Goal: Task Accomplishment & Management: Complete application form

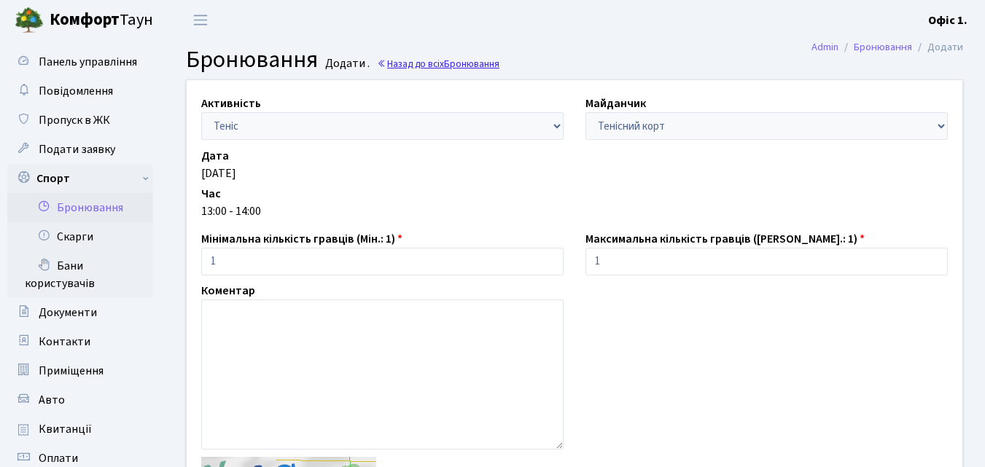
click at [437, 63] on link "Назад до всіх Бронювання" at bounding box center [438, 64] width 122 height 14
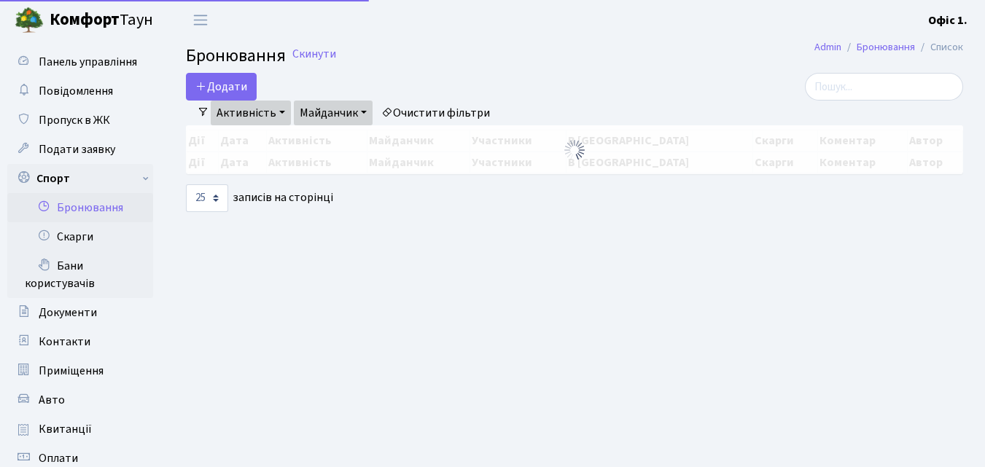
select select "25"
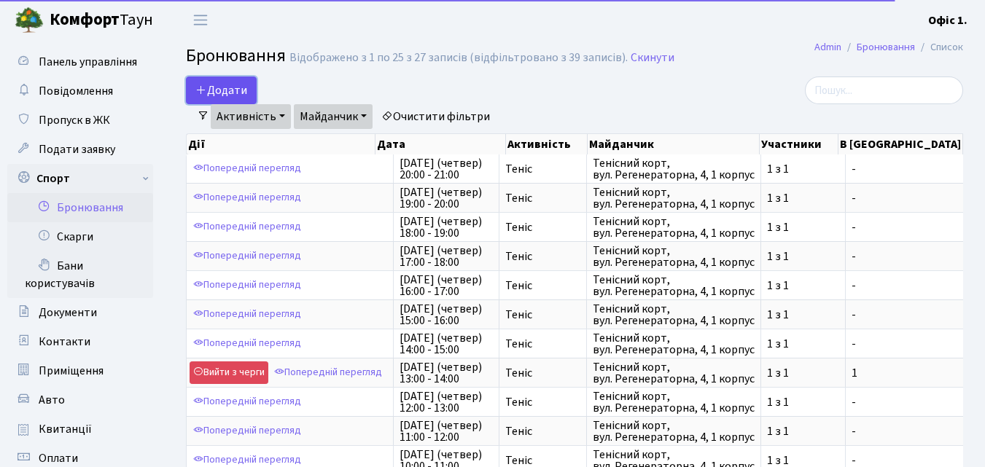
click at [237, 85] on button "Додати" at bounding box center [221, 91] width 71 height 28
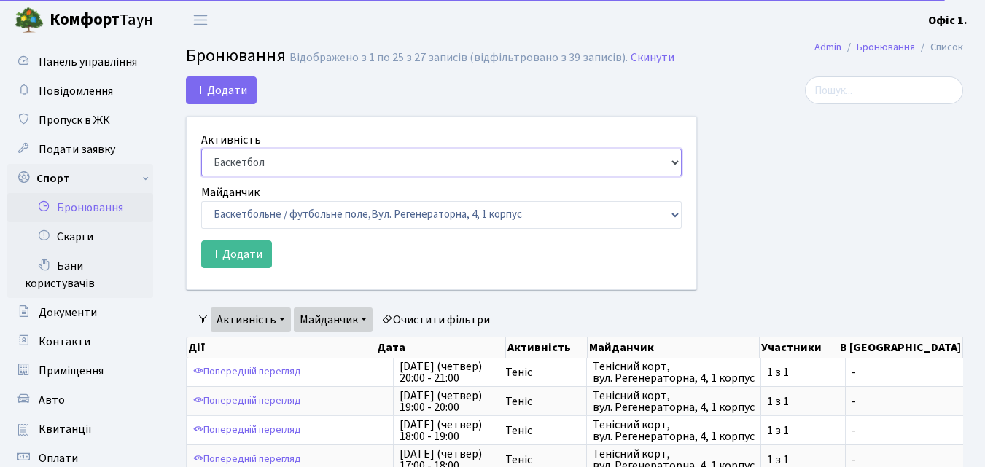
click at [674, 158] on select "Баскетбол Волейбол Йога Катання на роликах Настільний теніс Теніс Футбол Фітнес" at bounding box center [441, 163] width 480 height 28
select select "1"
click at [201, 149] on select "Баскетбол Волейбол Йога Катання на роликах Настільний теніс Теніс Футбол Фітнес" at bounding box center [441, 163] width 480 height 28
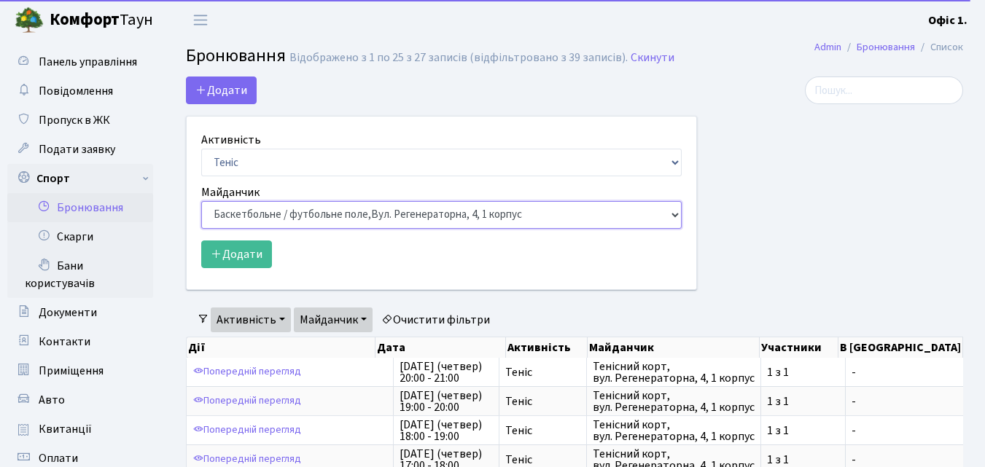
drag, startPoint x: 676, startPoint y: 207, endPoint x: 668, endPoint y: 221, distance: 16.0
click at [676, 207] on select "Баскетбольне / футбольне поле, Вул. Регенераторна, 4, 1 корпус Баскетбольне пол…" at bounding box center [441, 215] width 480 height 28
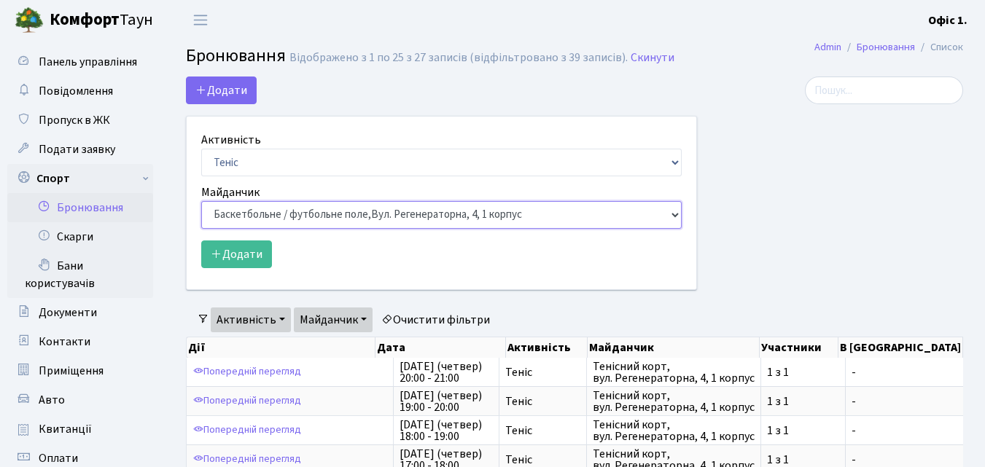
select select "1"
click at [201, 201] on select "Баскетбольне / футбольне поле, Вул. Регенераторна, 4, 1 корпус Баскетбольне пол…" at bounding box center [441, 215] width 480 height 28
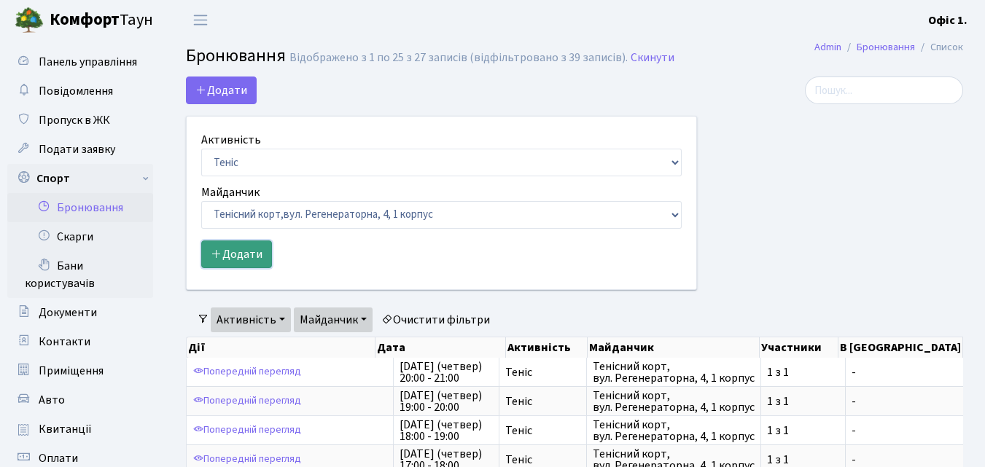
click at [237, 257] on button "Додати" at bounding box center [236, 254] width 71 height 28
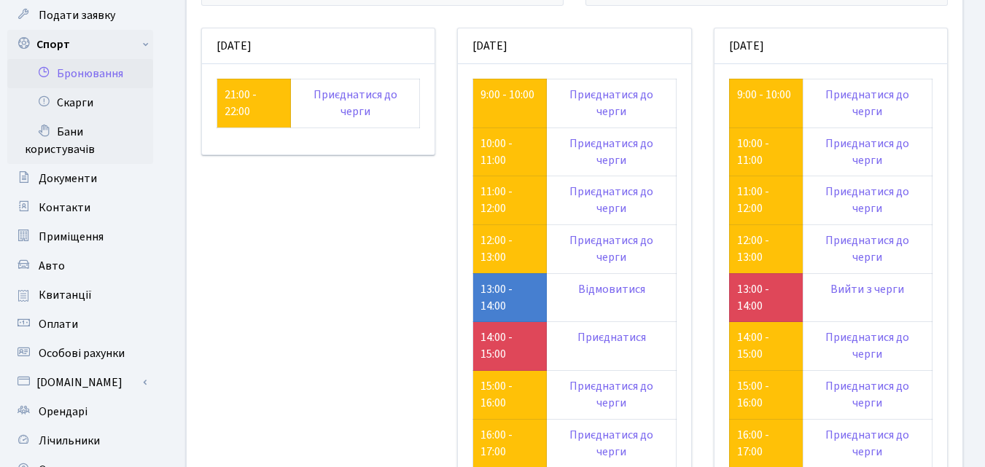
scroll to position [146, 0]
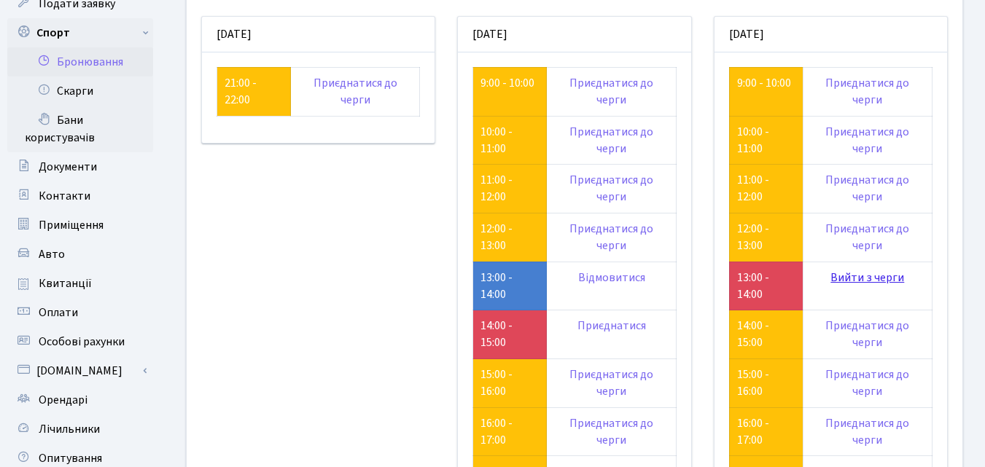
click at [873, 275] on link "Вийти з черги" at bounding box center [867, 278] width 74 height 16
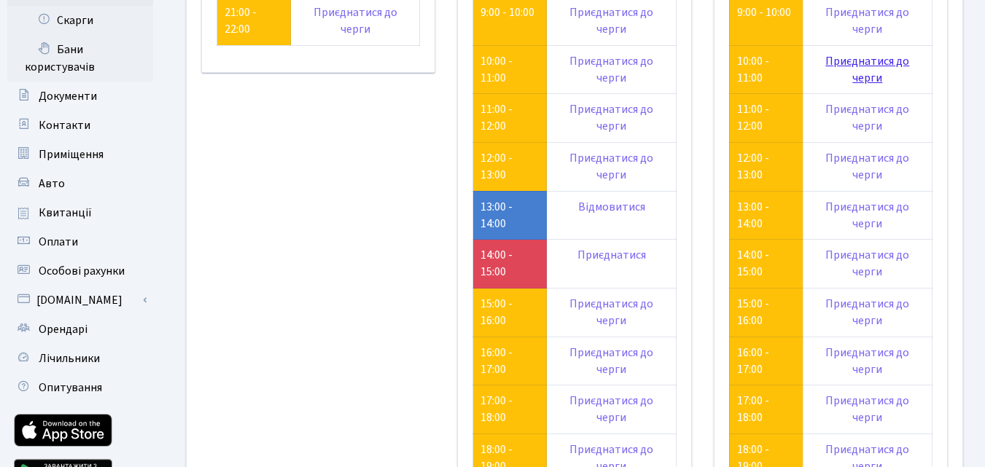
scroll to position [219, 0]
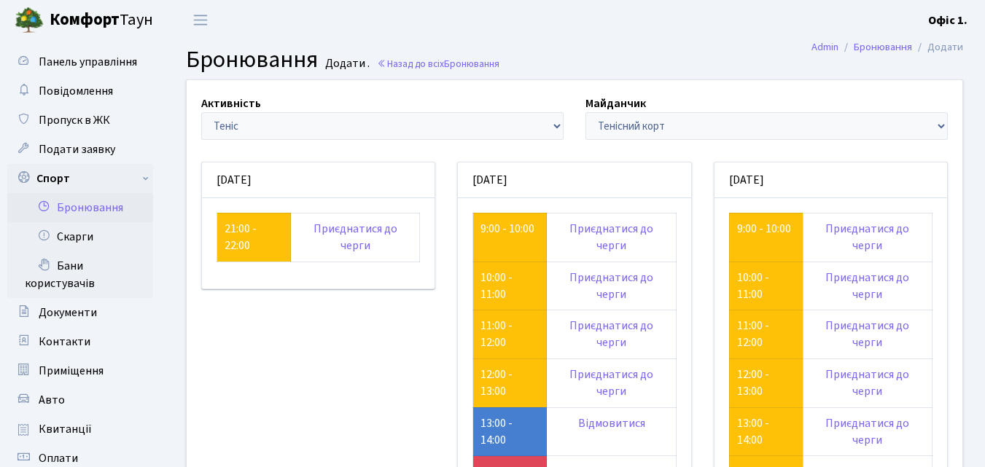
scroll to position [219, 0]
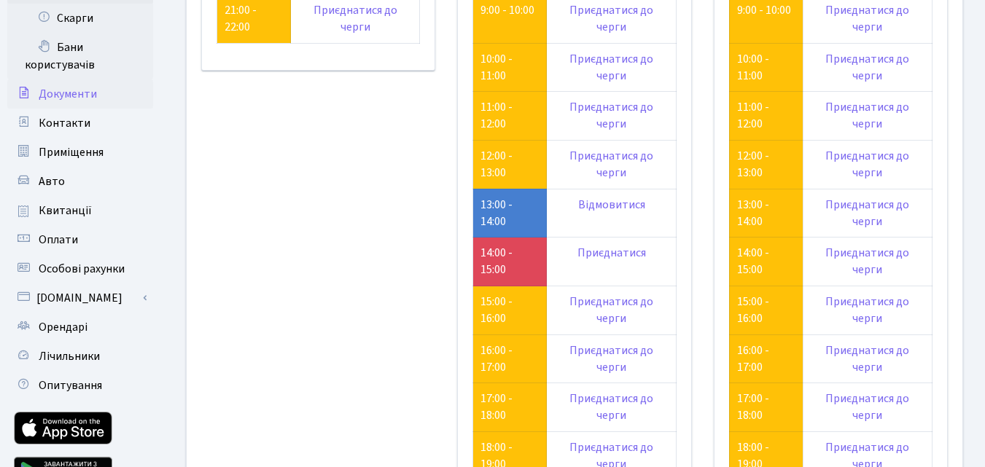
scroll to position [73, 0]
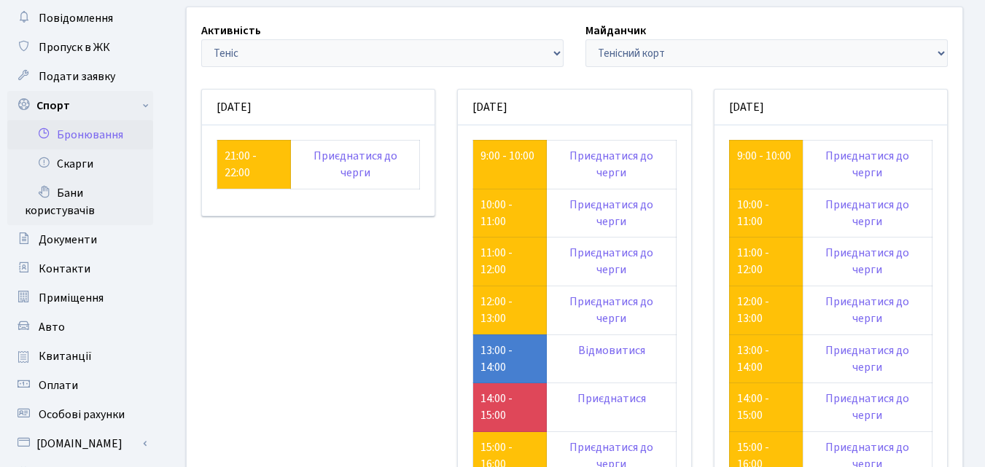
scroll to position [73, 0]
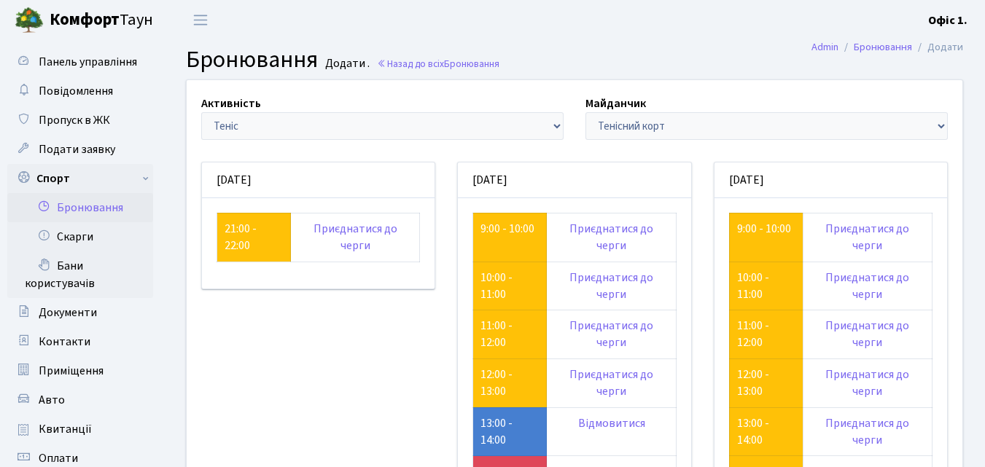
scroll to position [73, 0]
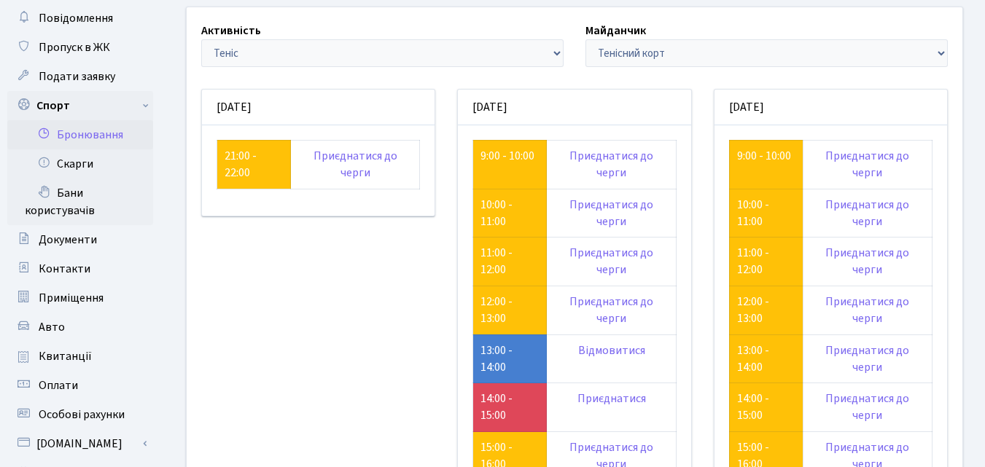
scroll to position [73, 0]
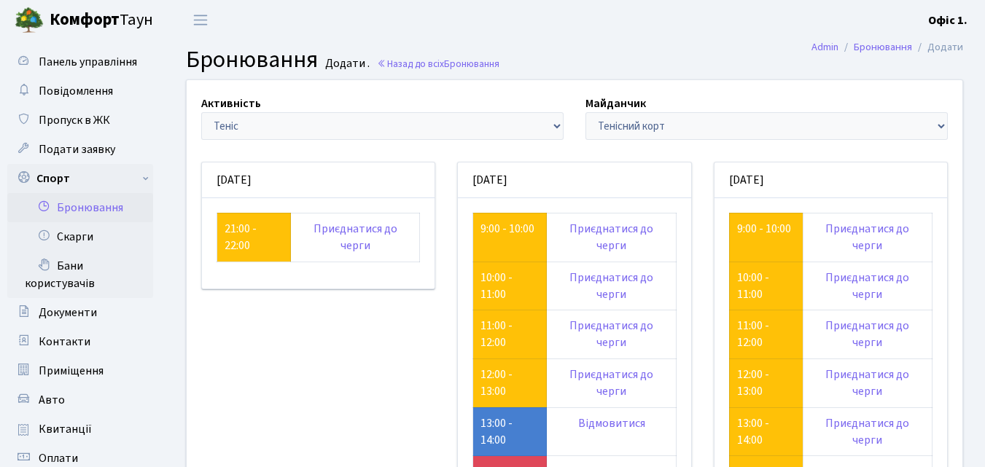
scroll to position [73, 0]
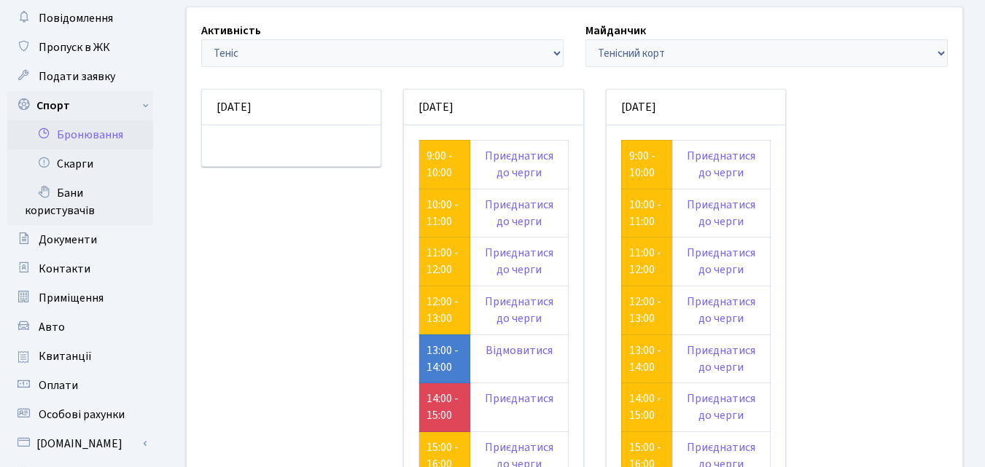
scroll to position [73, 0]
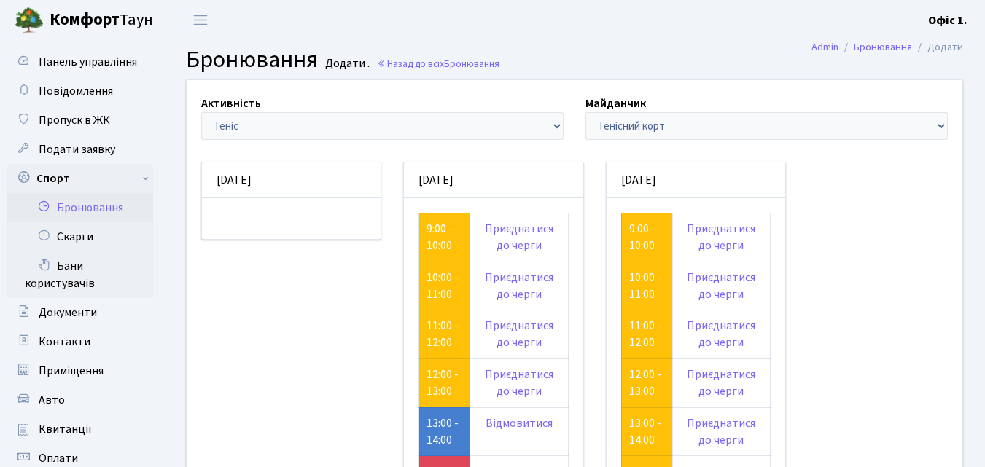
scroll to position [73, 0]
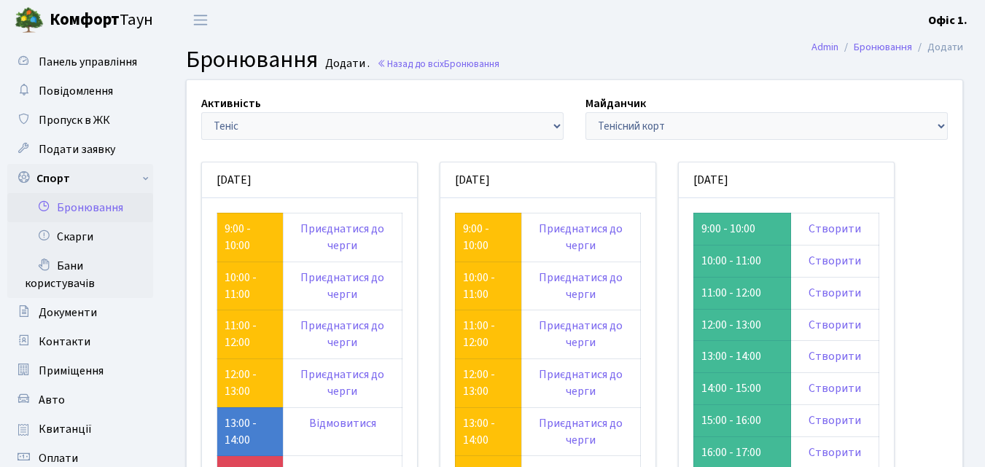
scroll to position [73, 0]
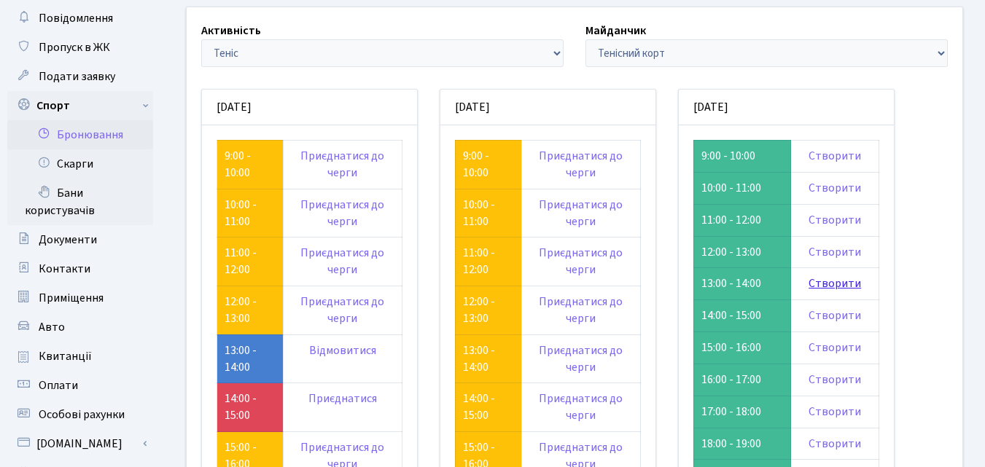
click at [835, 284] on link "Створити" at bounding box center [834, 283] width 52 height 16
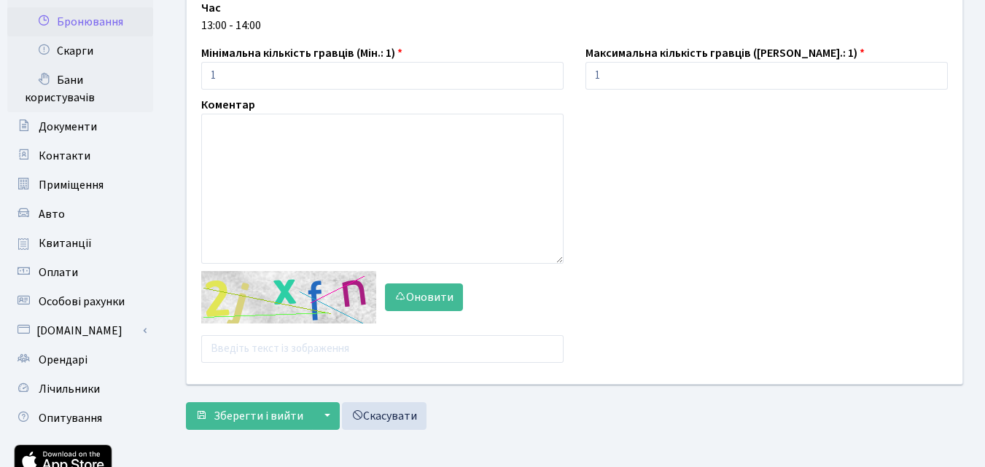
scroll to position [292, 0]
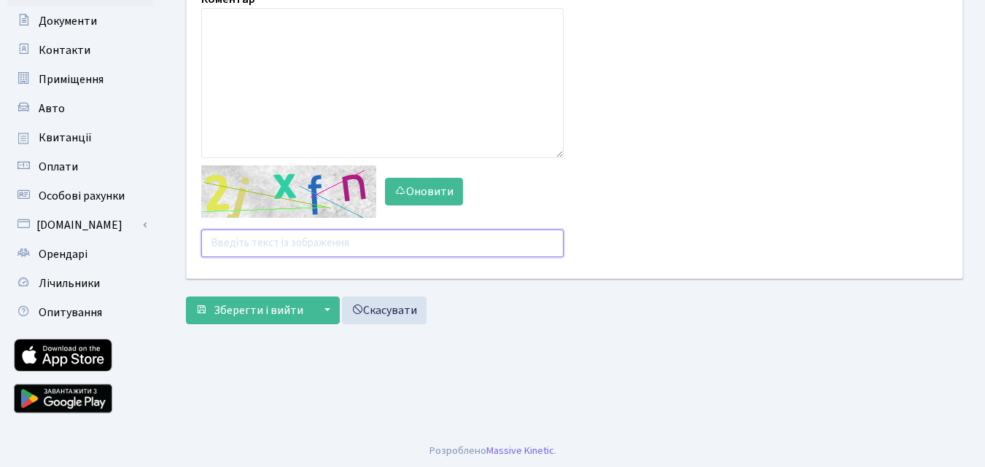
click at [232, 243] on input "text" at bounding box center [382, 244] width 362 height 28
type input "pe4uy"
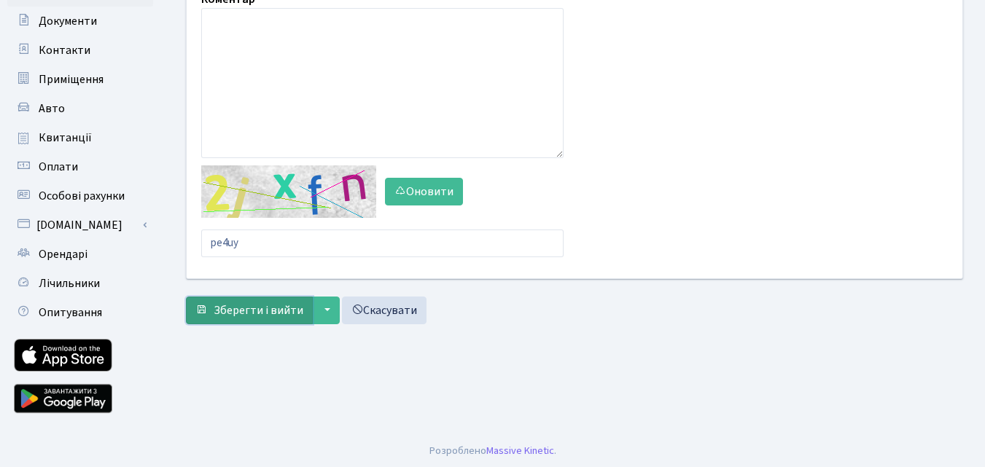
click at [254, 311] on span "Зберегти і вийти" at bounding box center [259, 310] width 90 height 16
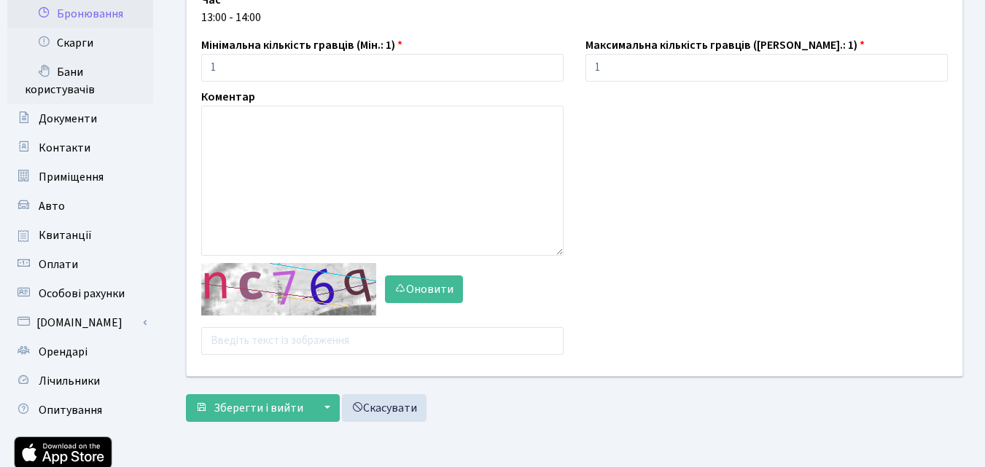
scroll to position [219, 0]
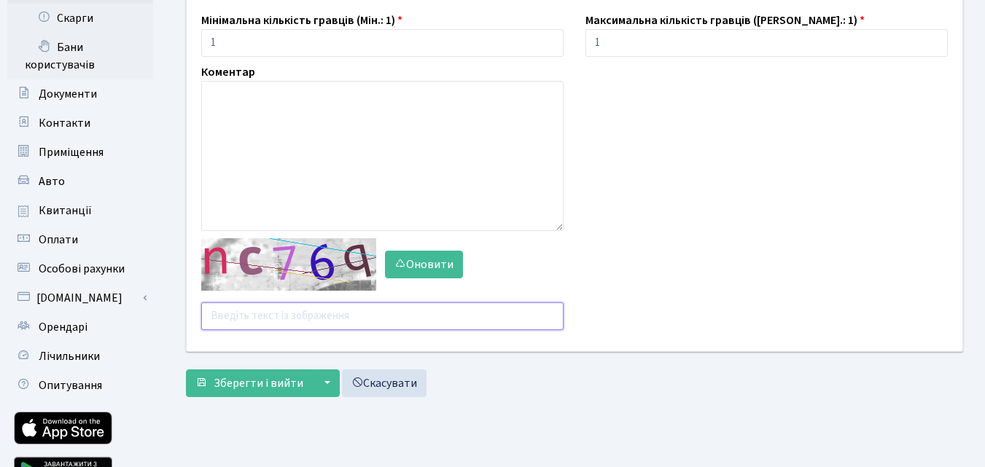
click at [285, 319] on input "text" at bounding box center [382, 316] width 362 height 28
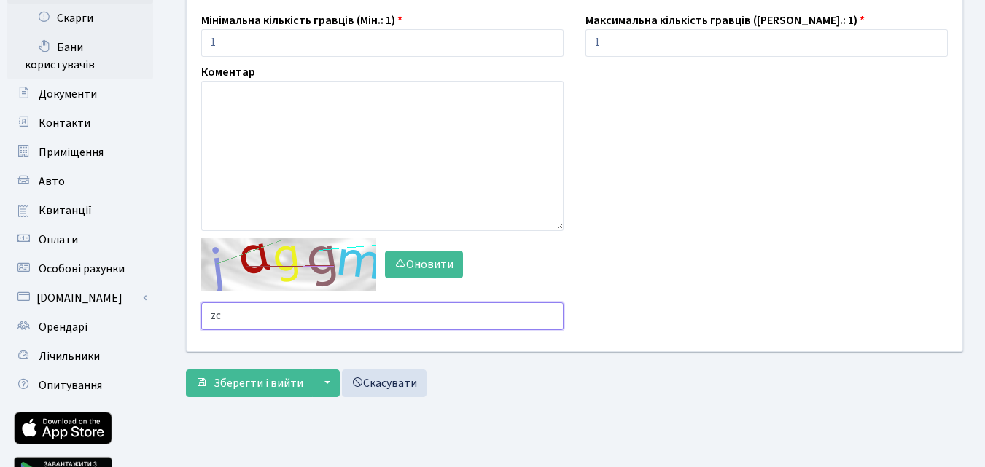
type input "z"
type input "rpdfc"
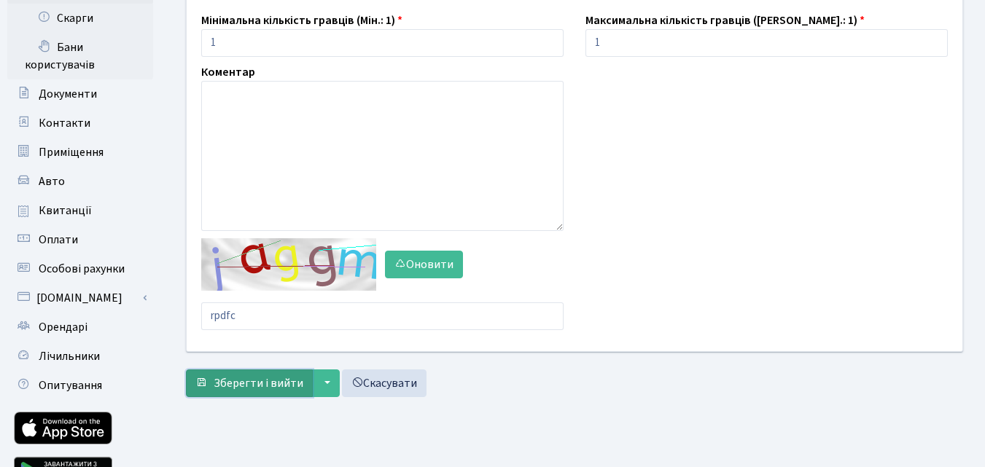
click at [297, 383] on span "Зберегти і вийти" at bounding box center [259, 383] width 90 height 16
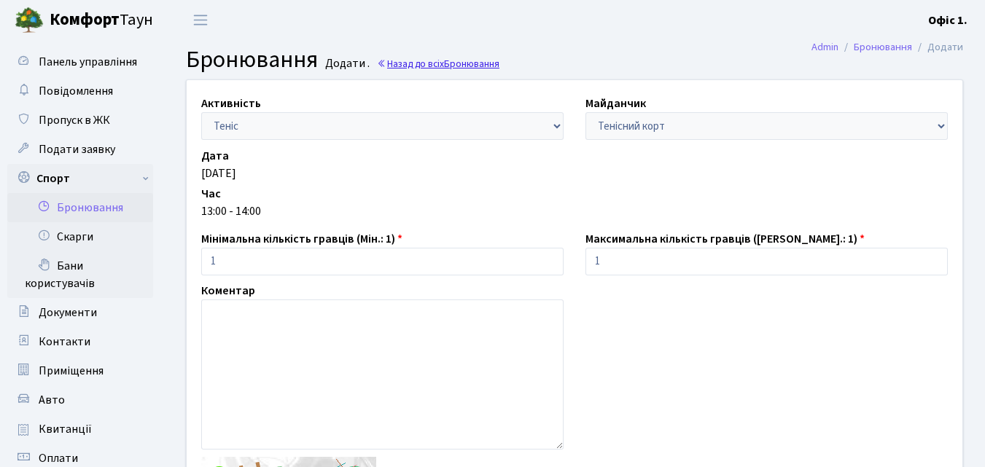
click at [400, 68] on link "Назад до всіх Бронювання" at bounding box center [438, 64] width 122 height 14
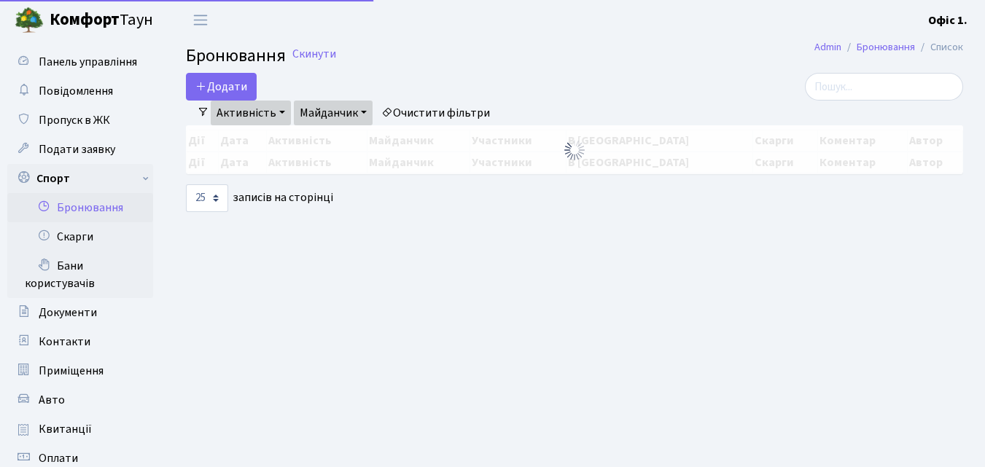
select select "25"
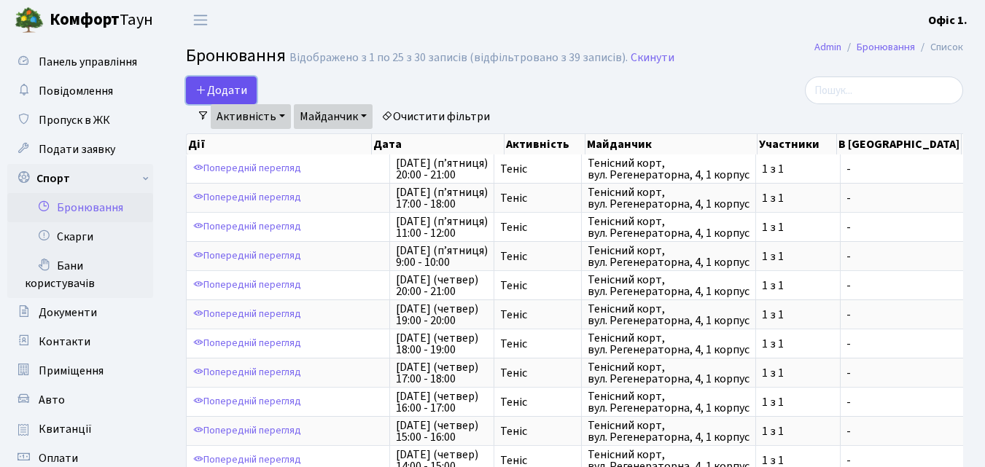
click at [236, 82] on button "Додати" at bounding box center [221, 91] width 71 height 28
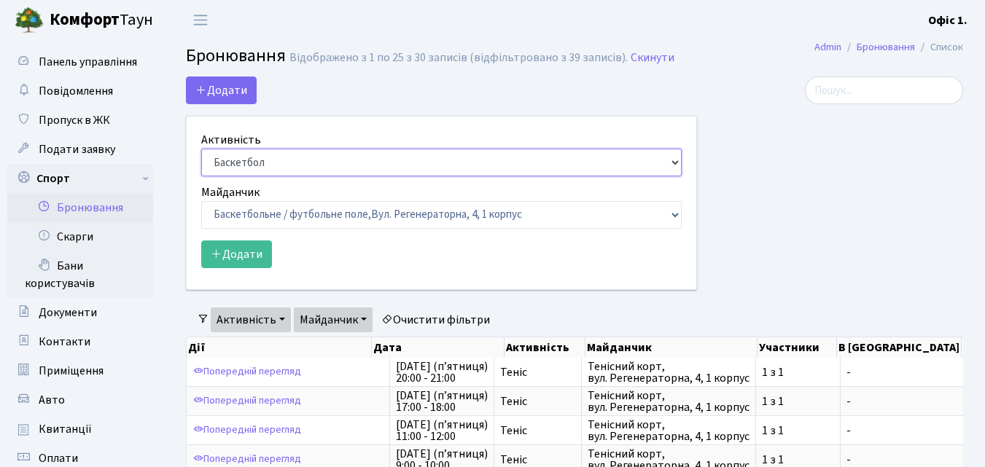
click at [673, 164] on select "Баскетбол Волейбол Йога Катання на роликах Настільний теніс Теніс Футбол Фітнес" at bounding box center [441, 163] width 480 height 28
select select "1"
click at [201, 149] on select "Баскетбол Волейбол Йога Катання на роликах Настільний теніс Теніс Футбол Фітнес" at bounding box center [441, 163] width 480 height 28
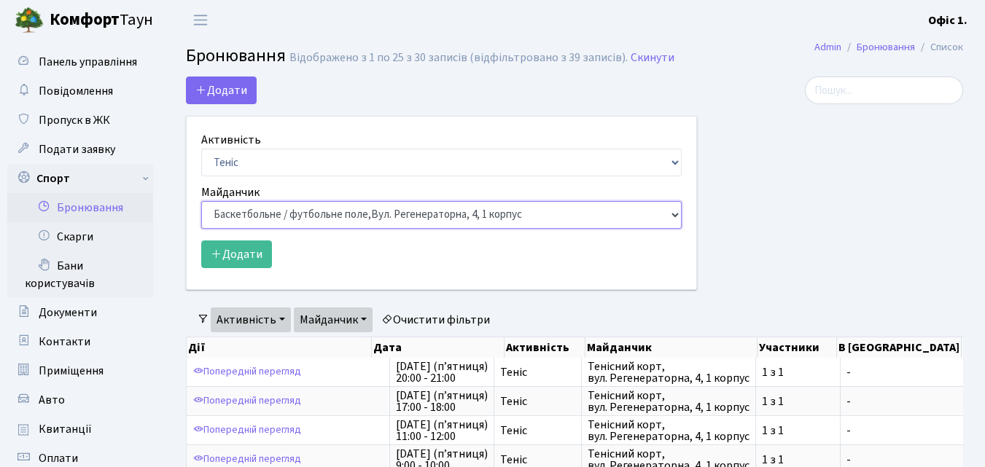
click at [676, 219] on select "Баскетбольне / футбольне поле, Вул. Регенераторна, 4, 1 корпус Баскетбольне пол…" at bounding box center [441, 215] width 480 height 28
select select "1"
click at [201, 201] on select "Баскетбольне / футбольне поле, Вул. Регенераторна, 4, 1 корпус Баскетбольне пол…" at bounding box center [441, 215] width 480 height 28
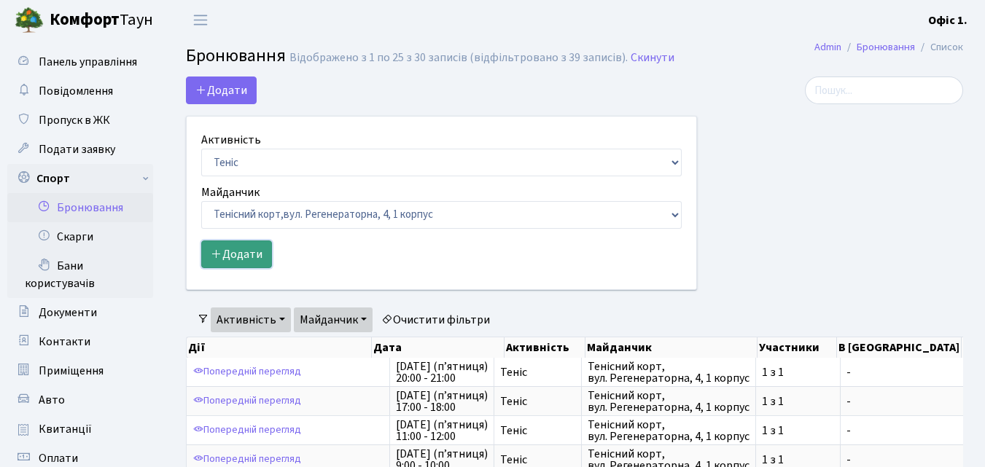
click at [233, 251] on button "Додати" at bounding box center [236, 254] width 71 height 28
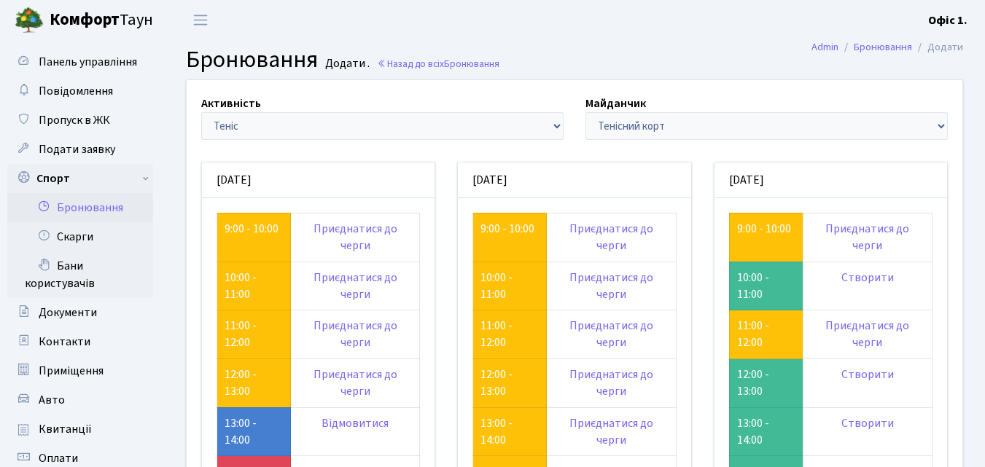
scroll to position [219, 0]
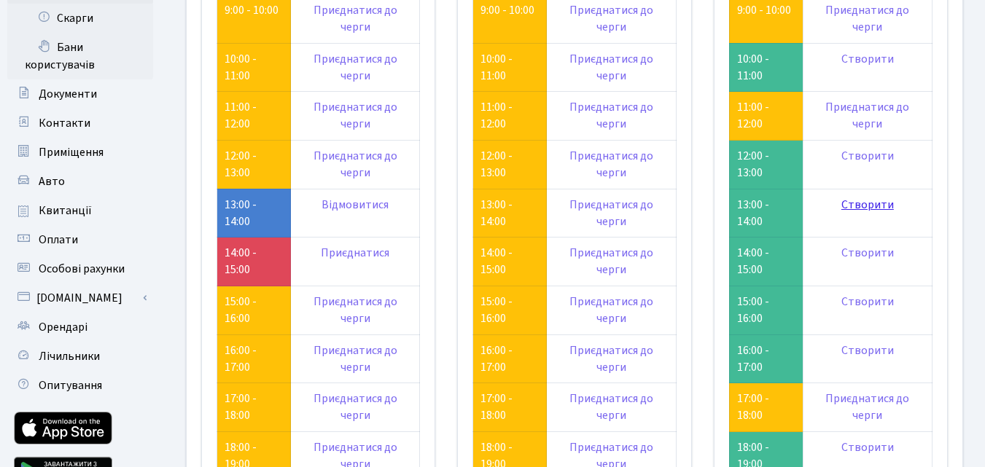
click at [858, 206] on link "Створити" at bounding box center [867, 205] width 52 height 16
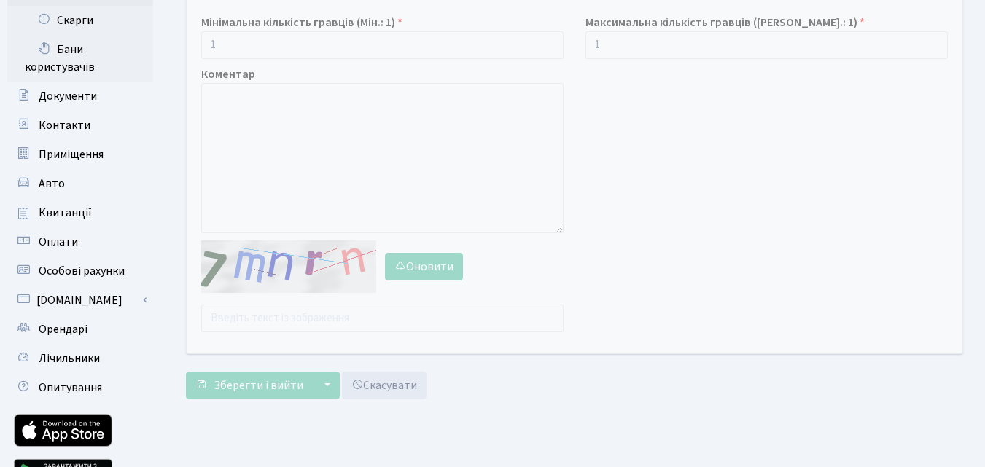
scroll to position [219, 0]
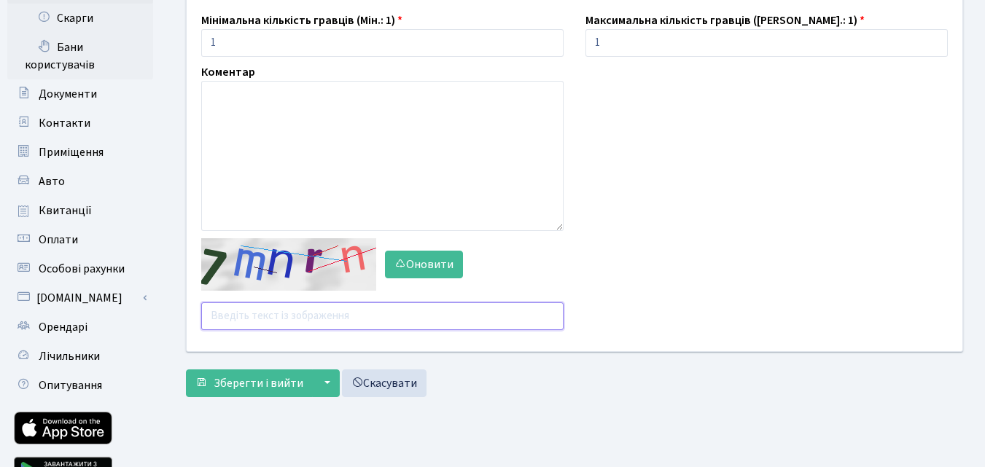
click at [268, 309] on input "text" at bounding box center [382, 316] width 362 height 28
type input "3jhgt"
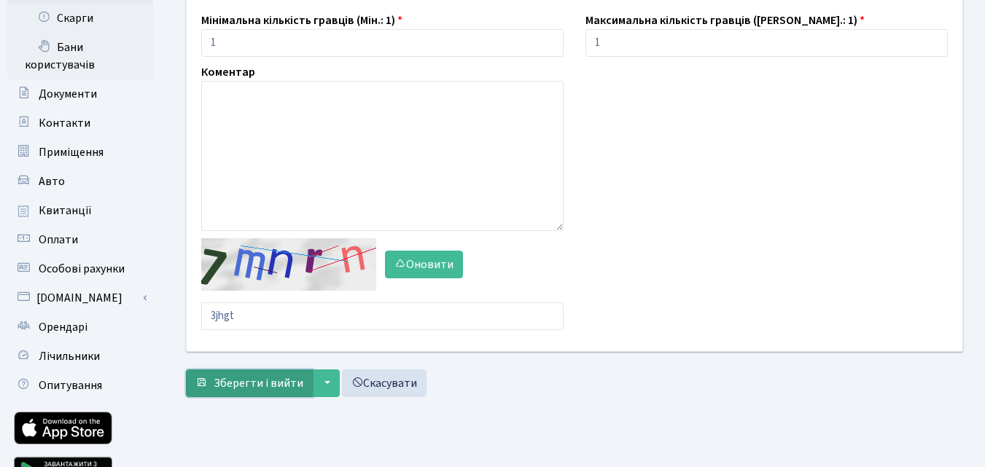
click at [280, 380] on span "Зберегти і вийти" at bounding box center [259, 383] width 90 height 16
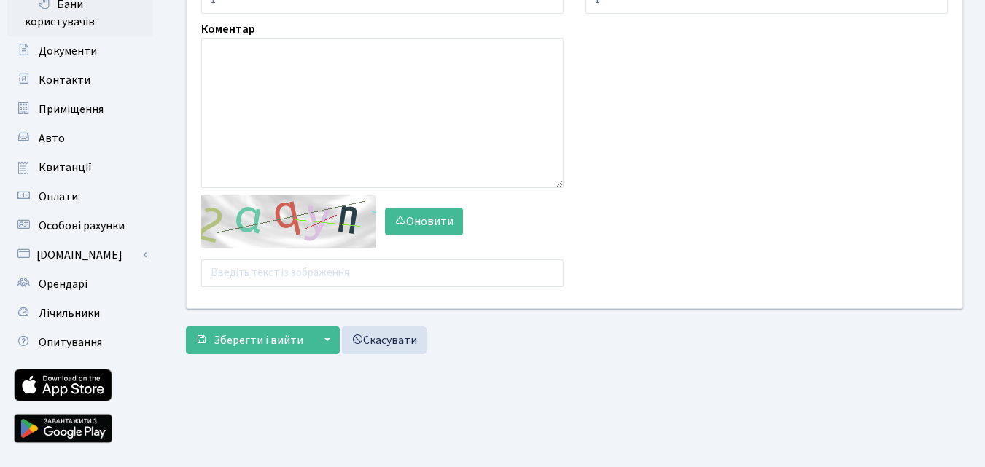
scroll to position [292, 0]
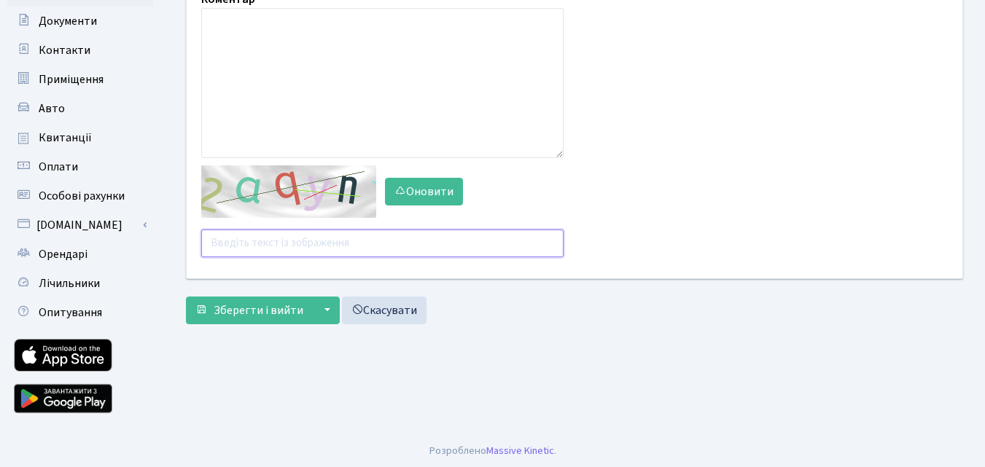
click at [246, 241] on input "text" at bounding box center [382, 244] width 362 height 28
type input "tufgn"
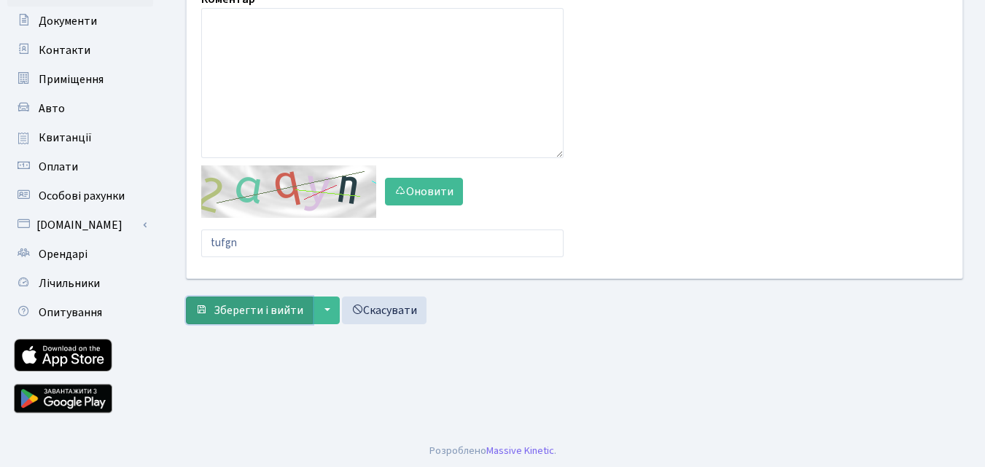
click at [248, 302] on span "Зберегти і вийти" at bounding box center [259, 310] width 90 height 16
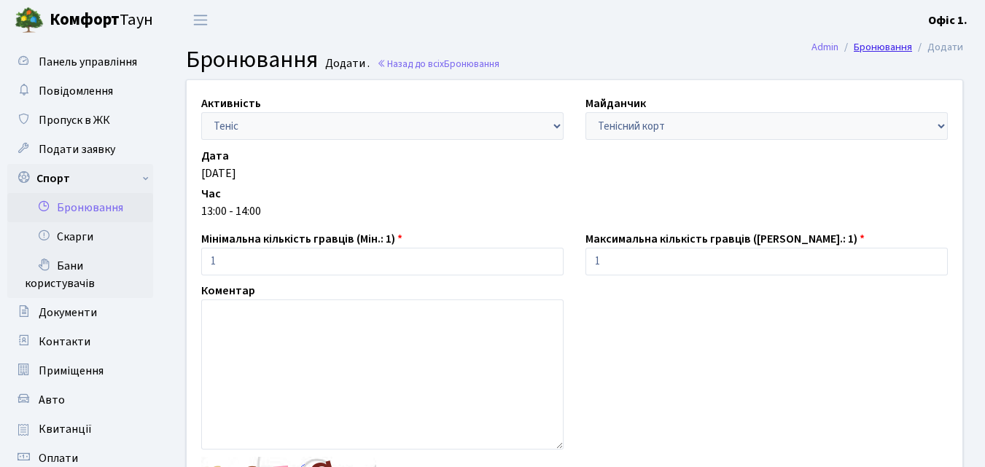
click at [875, 48] on link "Бронювання" at bounding box center [882, 46] width 58 height 15
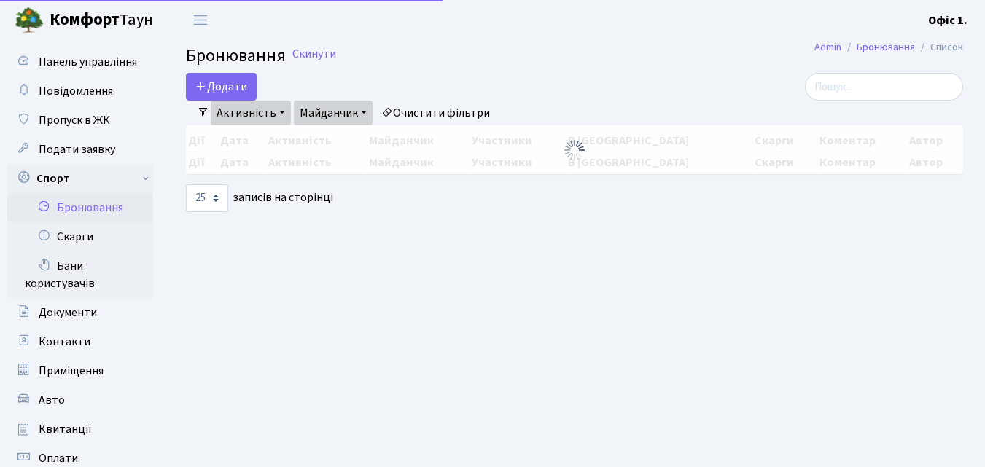
select select "25"
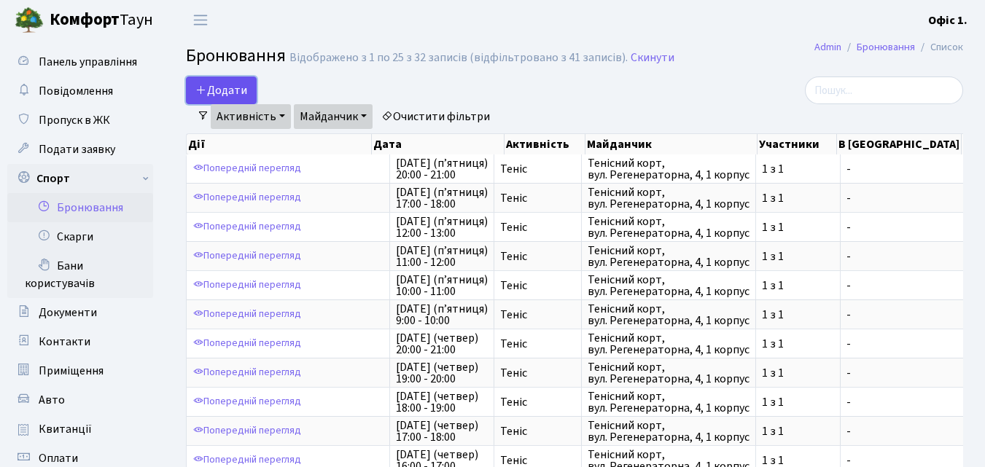
click at [227, 79] on button "Додати" at bounding box center [221, 91] width 71 height 28
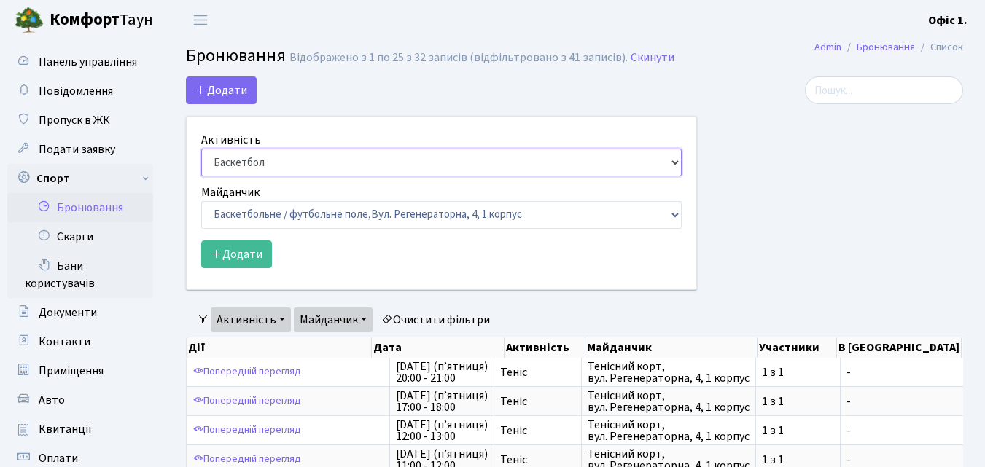
click at [673, 160] on select "Баскетбол Волейбол Йога Катання на роликах Настільний теніс Теніс Футбол Фітнес" at bounding box center [441, 163] width 480 height 28
select select "1"
click at [201, 149] on select "Баскетбол Волейбол Йога Катання на роликах Настільний теніс Теніс Футбол Фітнес" at bounding box center [441, 163] width 480 height 28
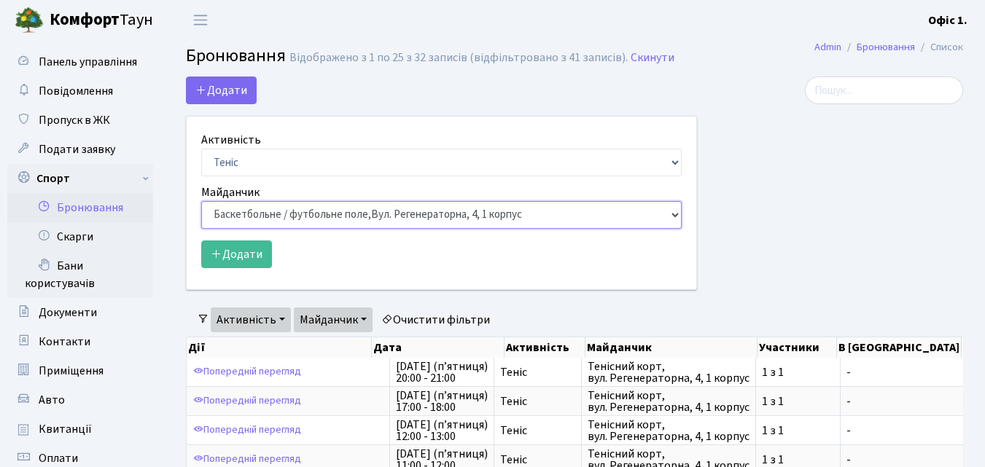
click at [670, 206] on select "Баскетбольне / футбольне поле, [GEOGRAPHIC_DATA]. [STREET_ADDRESS]. [STREET_ADD…" at bounding box center [441, 215] width 480 height 28
select select "1"
click at [201, 201] on select "Баскетбольне / футбольне поле, [GEOGRAPHIC_DATA]. [STREET_ADDRESS]. [STREET_ADD…" at bounding box center [441, 215] width 480 height 28
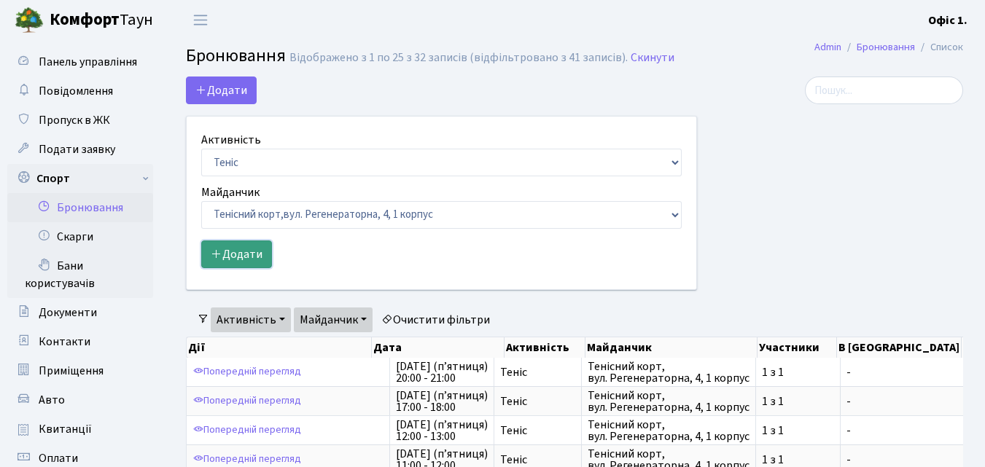
click at [240, 254] on button "Додати" at bounding box center [236, 254] width 71 height 28
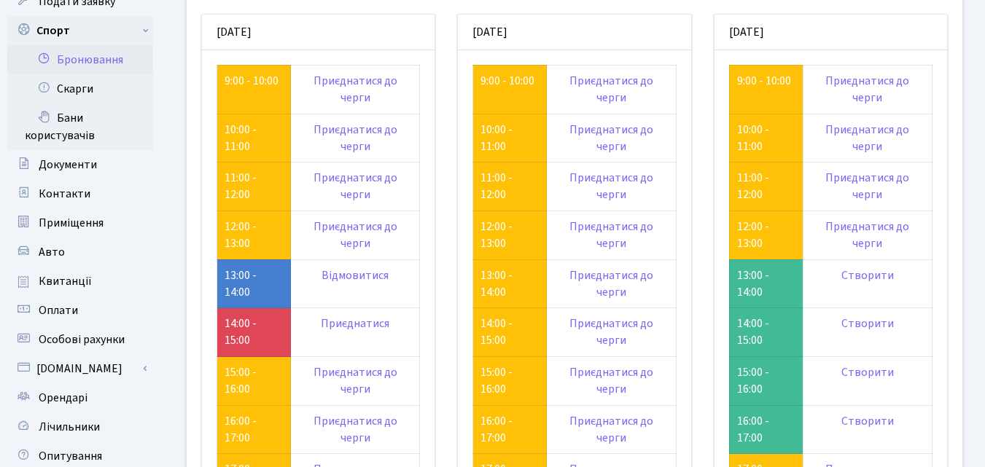
scroll to position [146, 0]
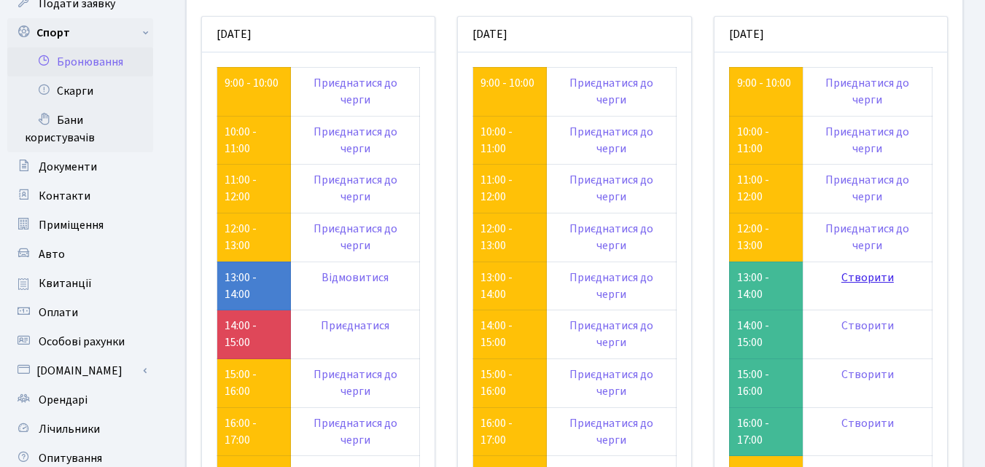
click at [871, 275] on link "Створити" at bounding box center [867, 278] width 52 height 16
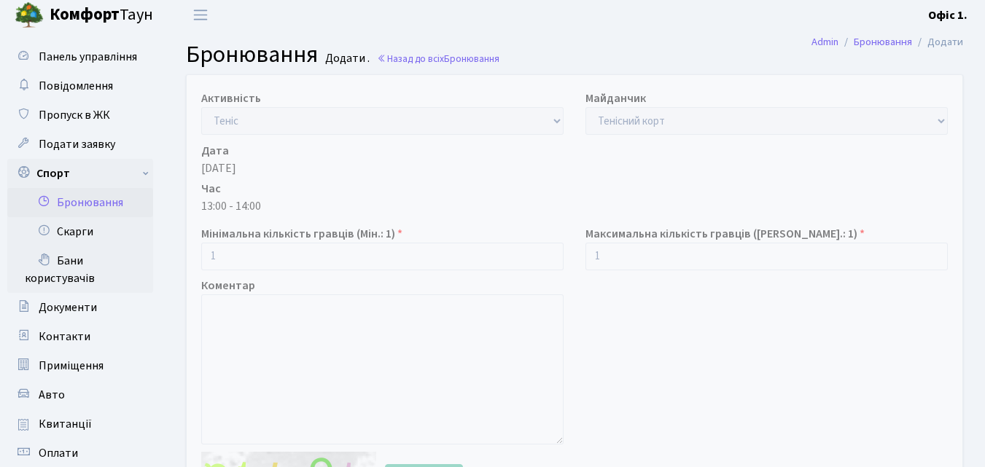
scroll to position [219, 0]
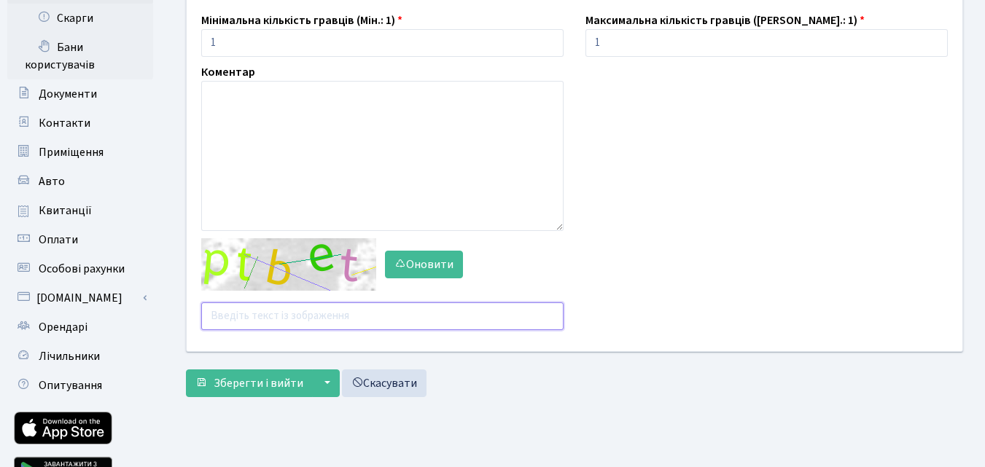
click at [241, 311] on input "text" at bounding box center [382, 316] width 362 height 28
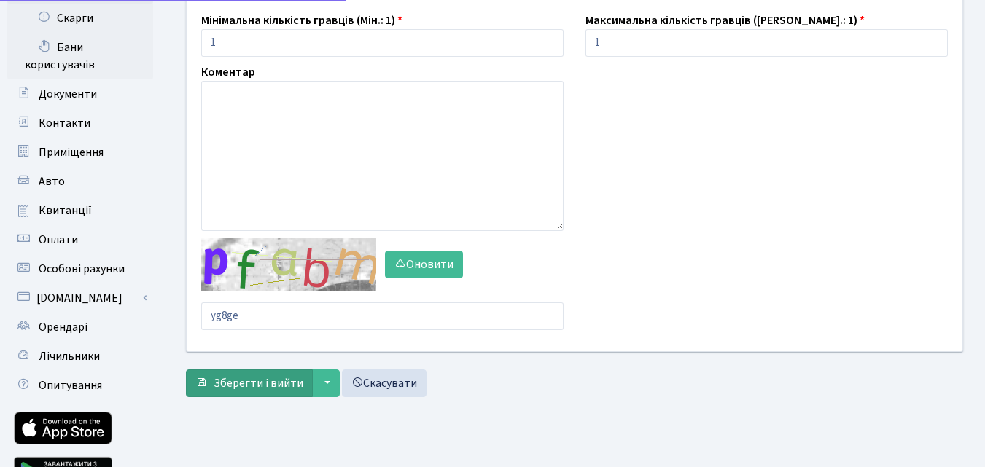
click at [244, 375] on div "Активність - Баскетбол Волейбол Йога Катання на роликах Настільний теніс [PERSO…" at bounding box center [574, 133] width 799 height 544
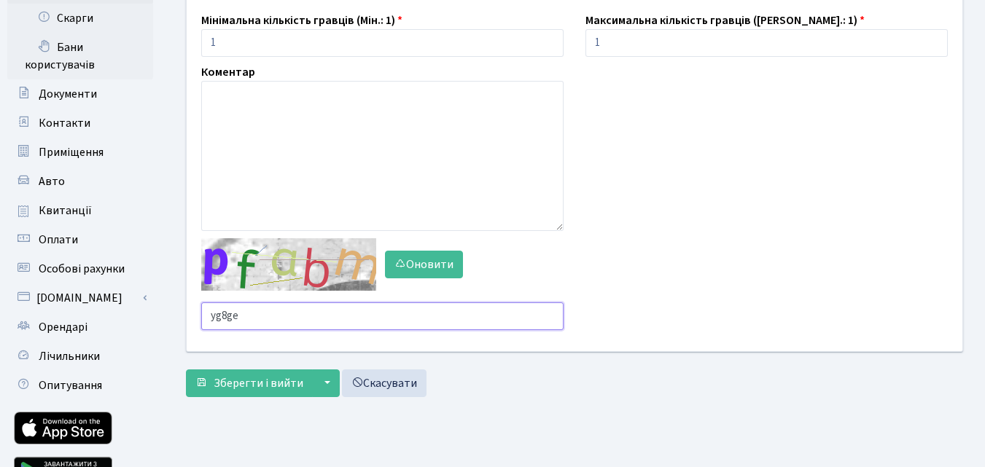
click at [251, 316] on input "yg8ge" at bounding box center [382, 316] width 362 height 28
type input "y"
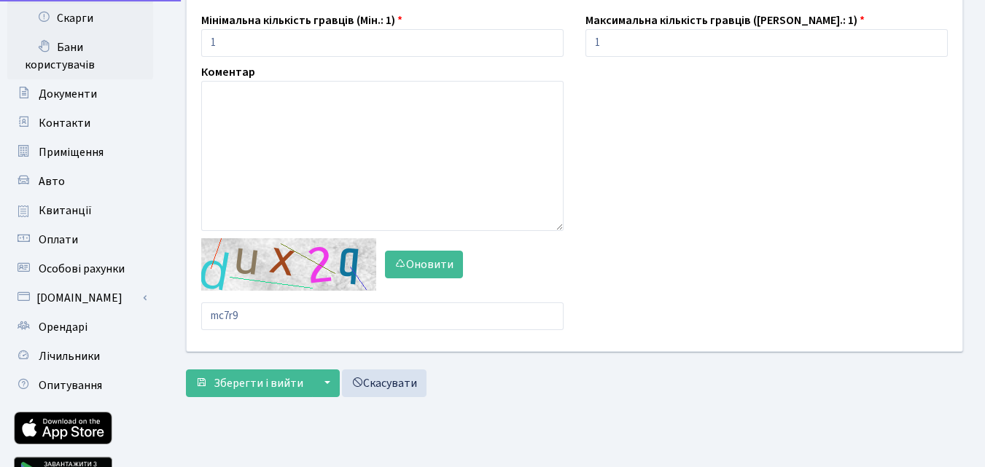
click at [244, 379] on div "Активність - Баскетбол Волейбол Йога Катання на роликах Настільний теніс [PERSO…" at bounding box center [574, 133] width 799 height 544
click at [246, 316] on input "mc7r9" at bounding box center [382, 316] width 362 height 28
type input "m"
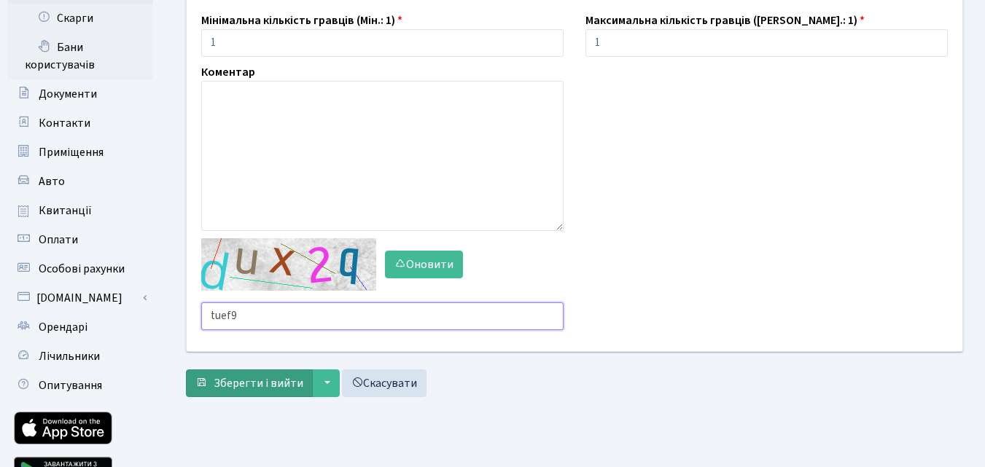
type input "tuef9"
click at [238, 386] on span "Зберегти і вийти" at bounding box center [259, 383] width 90 height 16
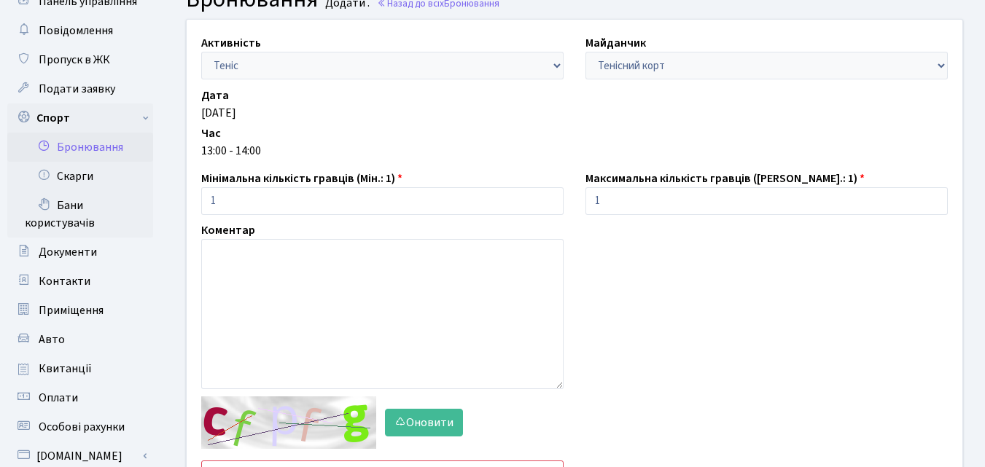
scroll to position [146, 0]
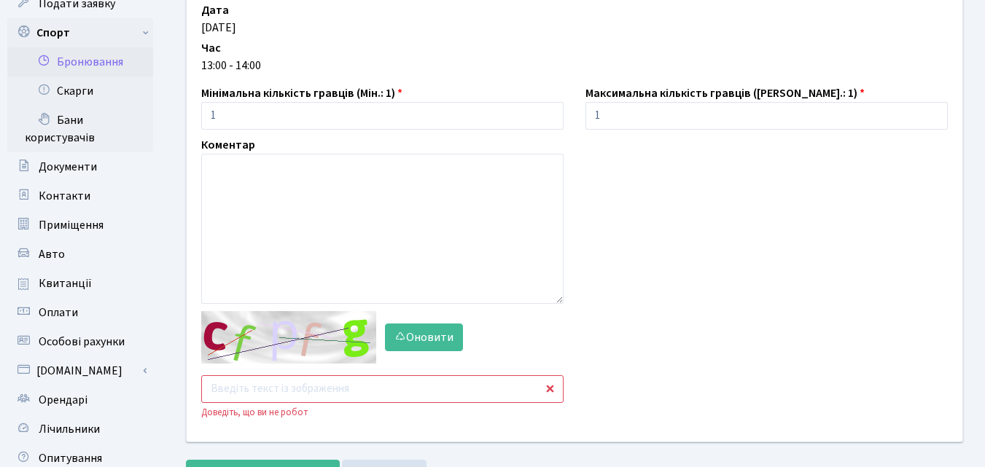
click at [254, 388] on input "text" at bounding box center [382, 389] width 362 height 28
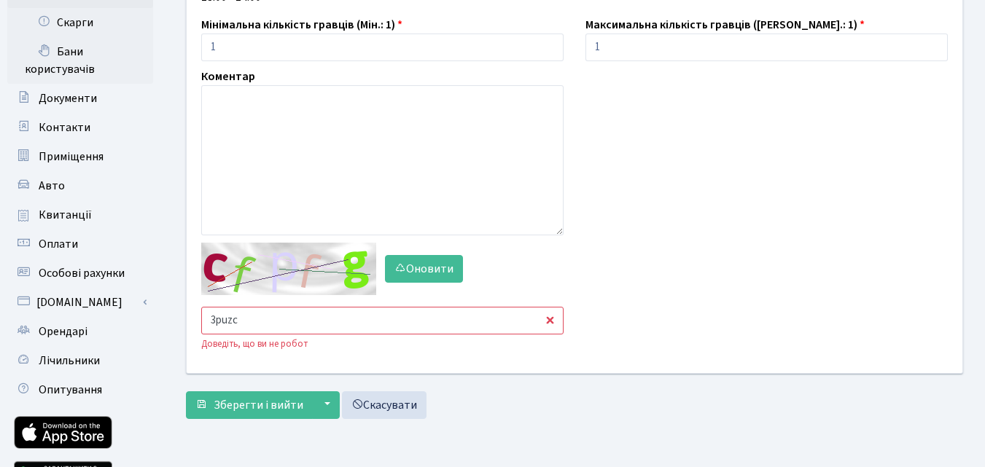
scroll to position [292, 0]
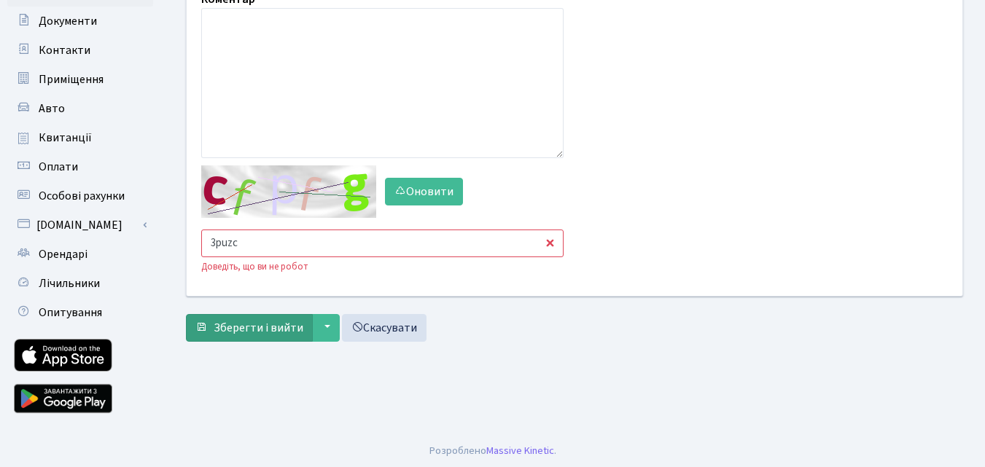
type input "3puzc"
click at [269, 335] on span "Зберегти і вийти" at bounding box center [259, 328] width 90 height 16
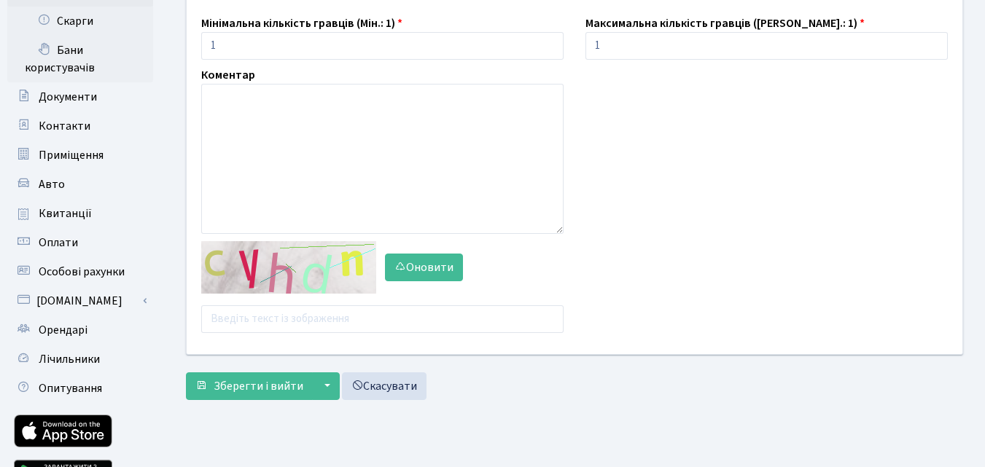
scroll to position [219, 0]
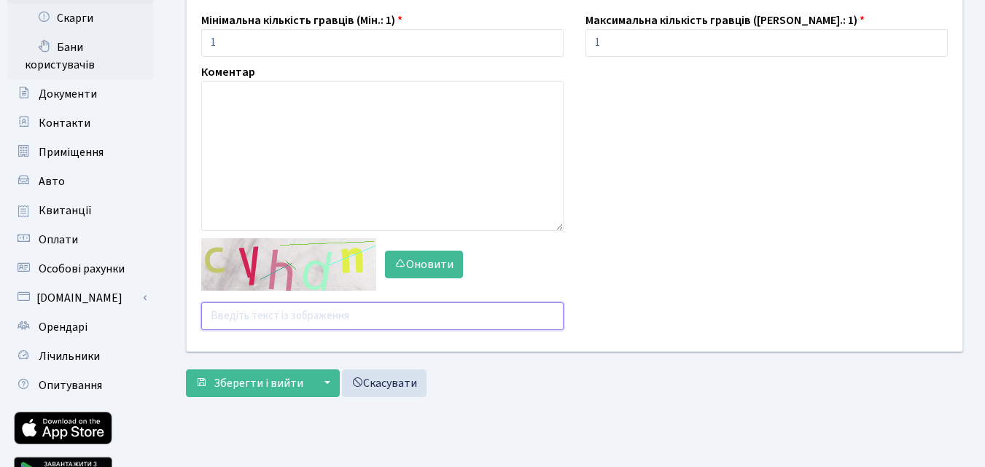
click at [238, 310] on input "text" at bounding box center [382, 316] width 362 height 28
type input "h4etu"
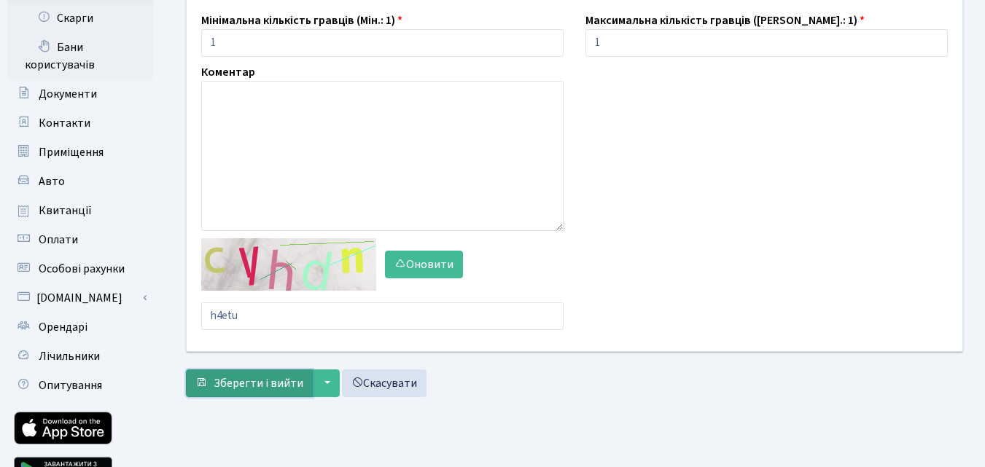
click at [246, 380] on span "Зберегти і вийти" at bounding box center [259, 383] width 90 height 16
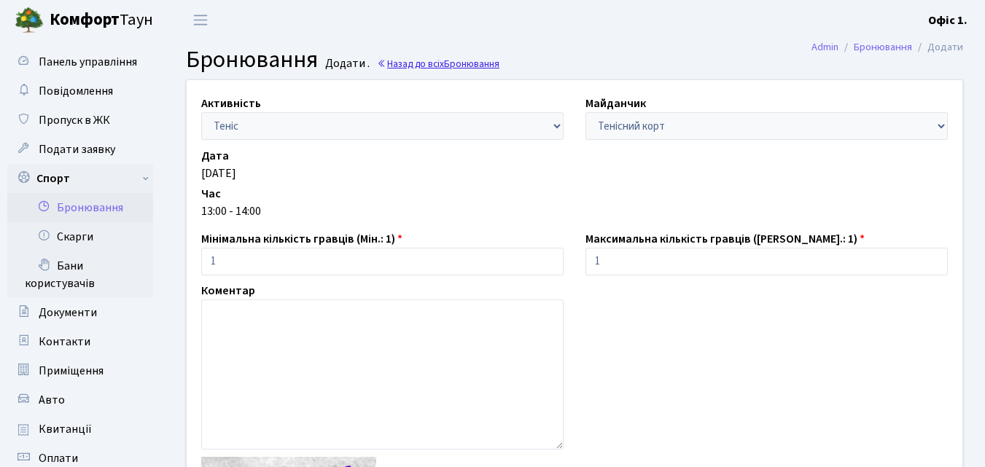
click at [415, 60] on link "Назад до всіх Бронювання" at bounding box center [438, 64] width 122 height 14
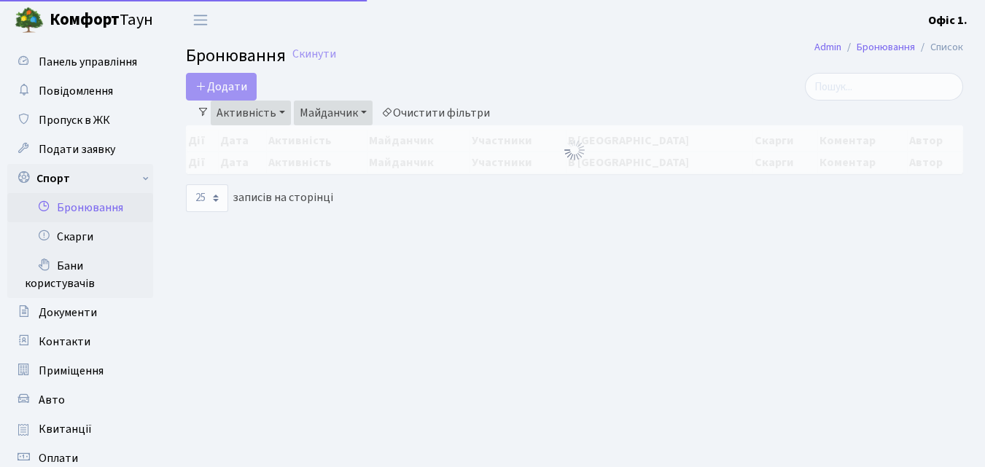
select select "25"
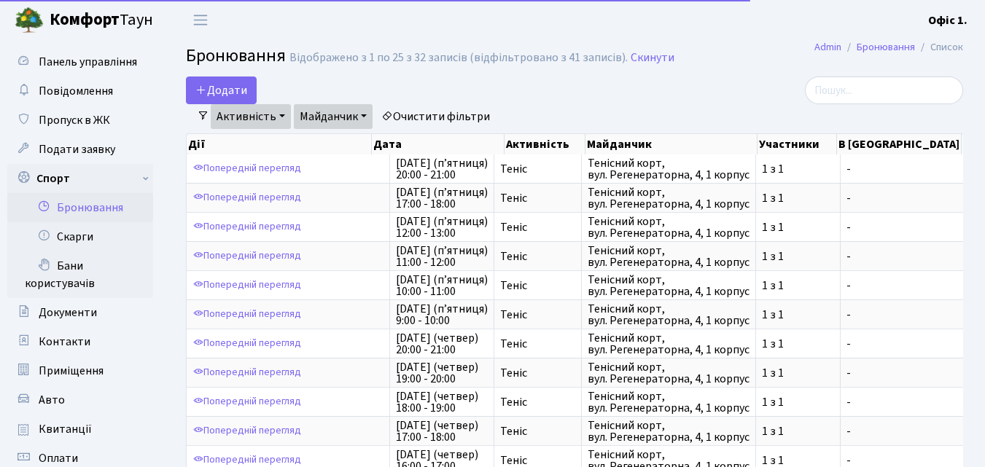
scroll to position [2, 0]
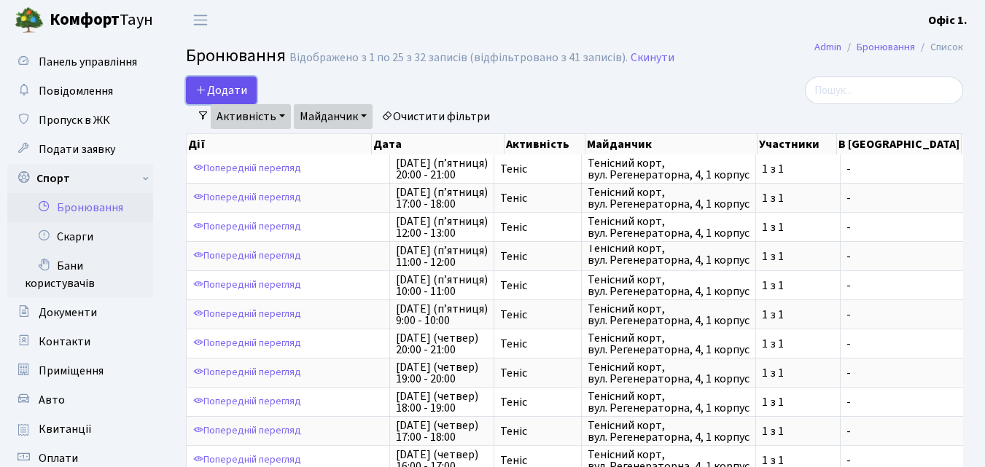
click at [222, 87] on button "Додати" at bounding box center [221, 91] width 71 height 28
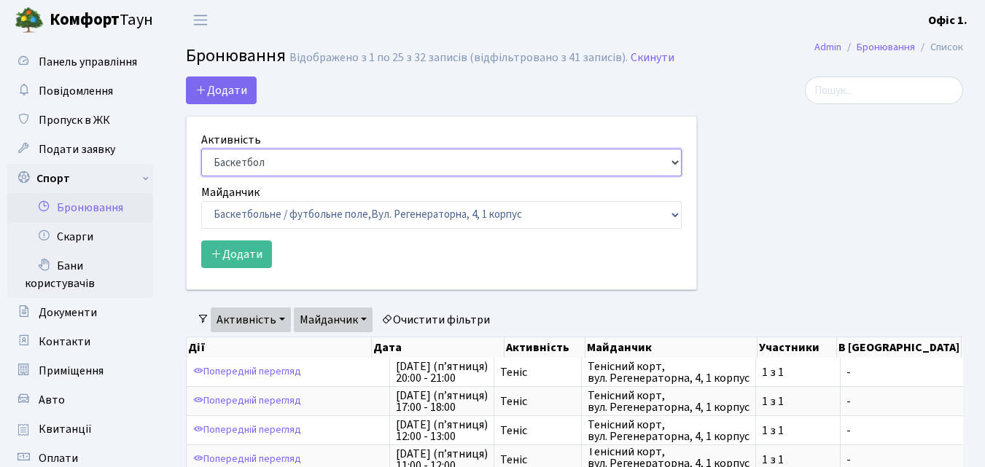
click at [676, 156] on select "Баскетбол Волейбол Йога Катання на роликах Настільний теніс [PERSON_NAME] Фітнес" at bounding box center [441, 163] width 480 height 28
click at [201, 149] on select "Баскетбол Волейбол Йога Катання на роликах Настільний теніс [PERSON_NAME] Фітнес" at bounding box center [441, 163] width 480 height 28
click at [679, 165] on select "Баскетбол Волейбол Йога Катання на роликах Настільний теніс [PERSON_NAME] Фітнес" at bounding box center [441, 163] width 480 height 28
select select "1"
click at [201, 149] on select "Баскетбол Волейбол Йога Катання на роликах Настільний теніс [PERSON_NAME] Фітнес" at bounding box center [441, 163] width 480 height 28
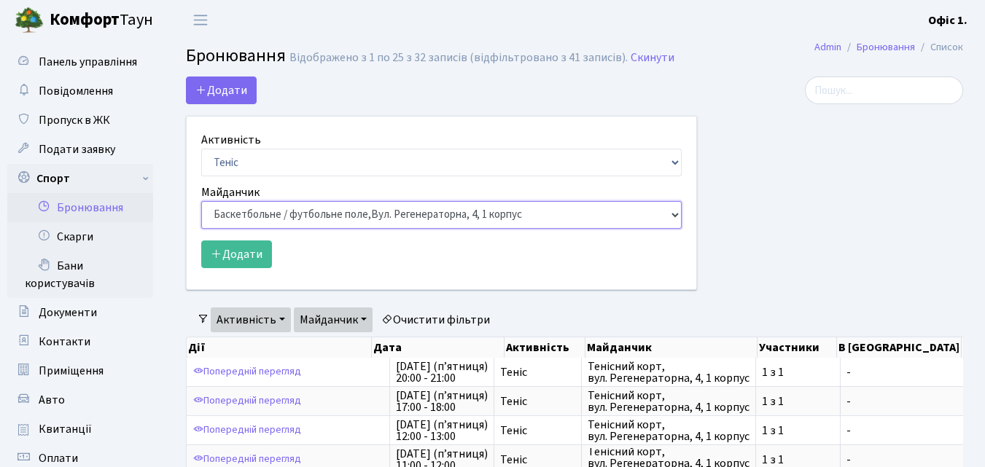
click at [678, 218] on select "Баскетбольне / футбольне поле, [GEOGRAPHIC_DATA]. [STREET_ADDRESS]. [STREET_ADD…" at bounding box center [441, 215] width 480 height 28
select select "1"
click at [201, 201] on select "Баскетбольне / футбольне поле, Вул. Регенераторна, 4, 1 корпус Баскетбольне пол…" at bounding box center [441, 215] width 480 height 28
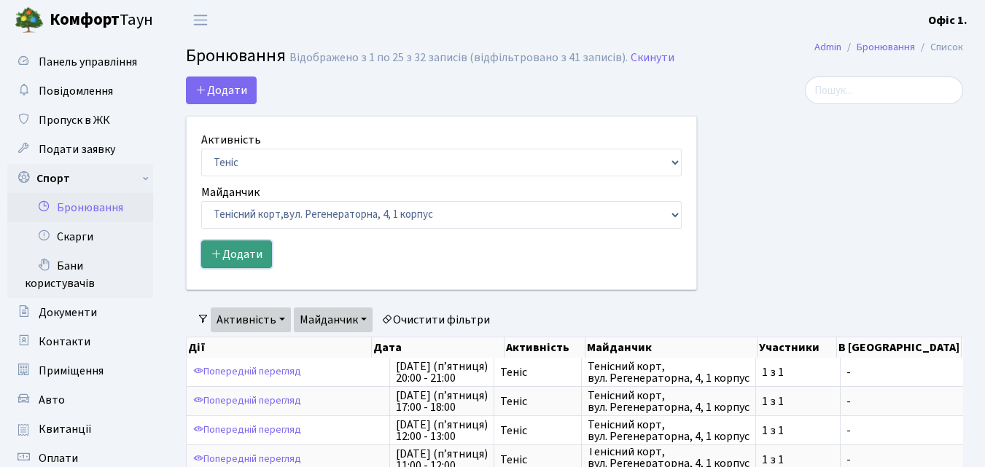
click at [250, 259] on button "Додати" at bounding box center [236, 254] width 71 height 28
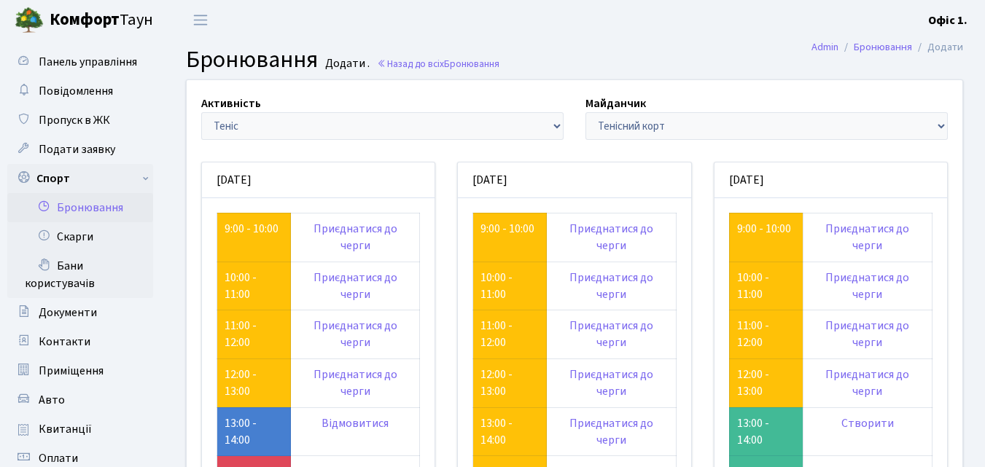
scroll to position [219, 0]
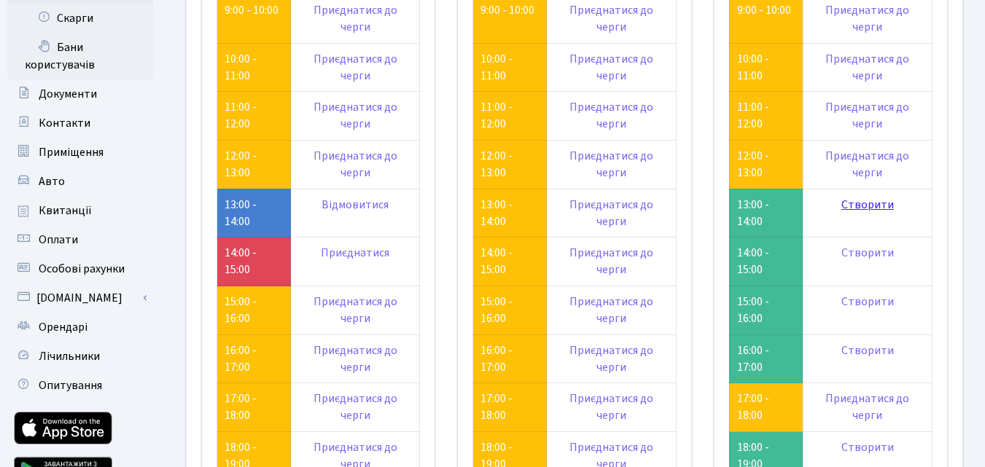
click at [864, 203] on link "Створити" at bounding box center [867, 205] width 52 height 16
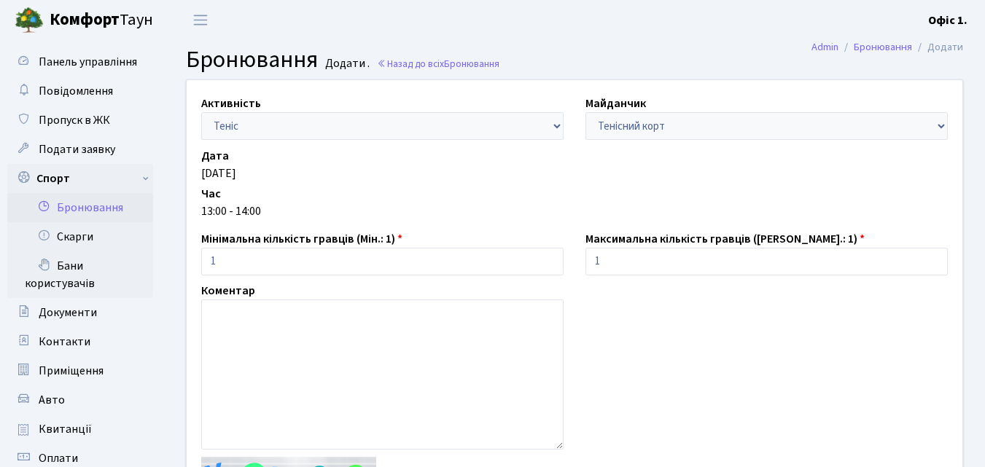
scroll to position [146, 0]
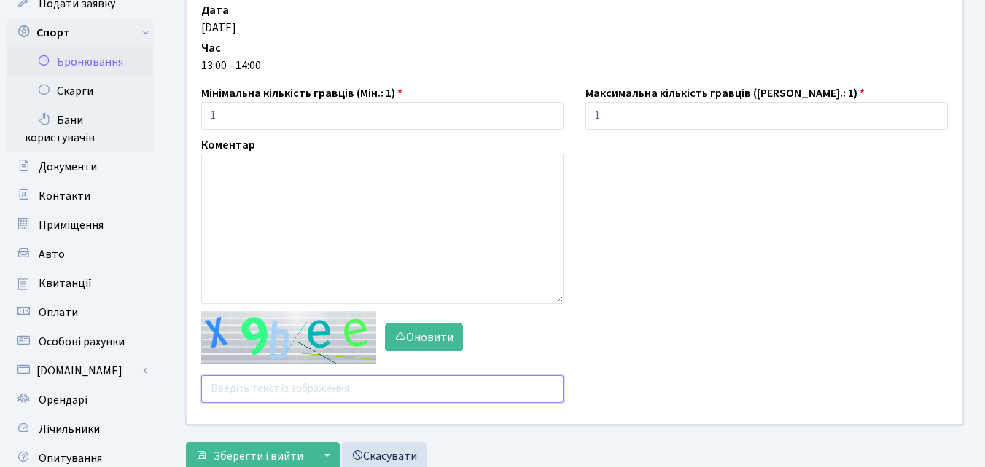
click at [252, 389] on input "text" at bounding box center [382, 389] width 362 height 28
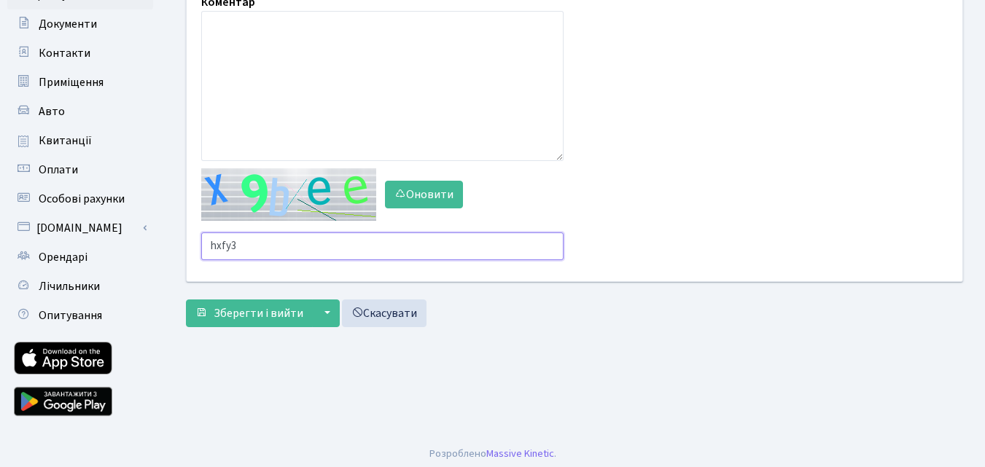
scroll to position [292, 0]
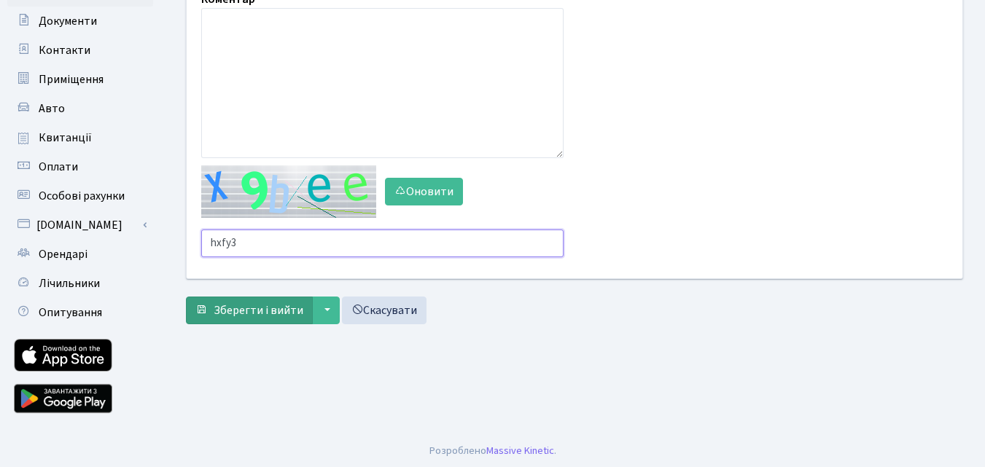
type input "hxfy3"
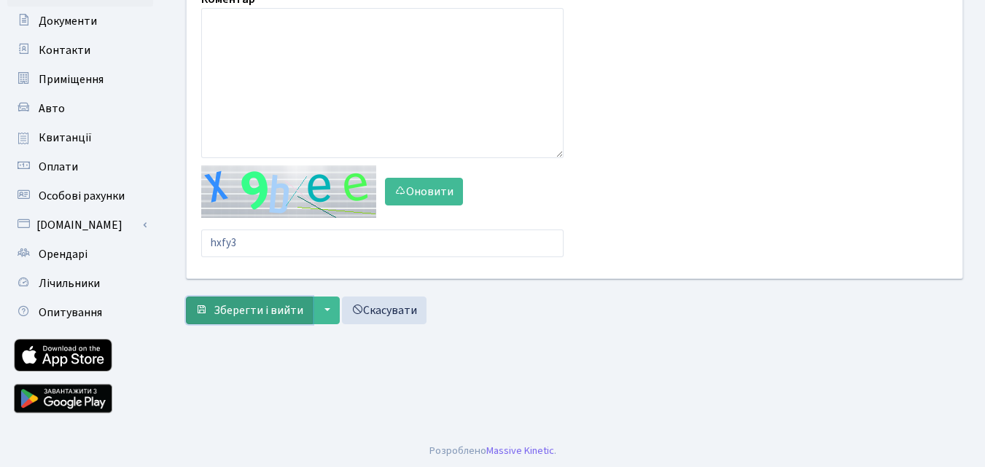
click at [260, 310] on span "Зберегти і вийти" at bounding box center [259, 310] width 90 height 16
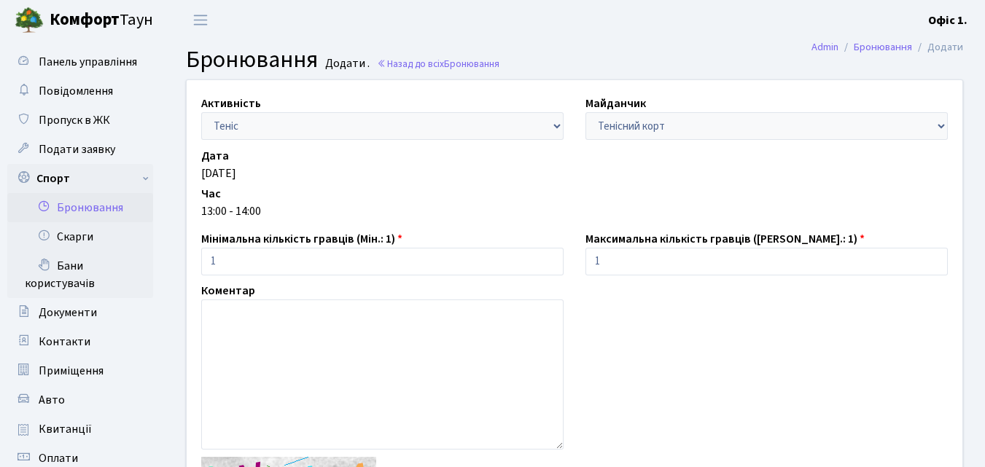
click at [344, 64] on small "Додати ." at bounding box center [345, 64] width 47 height 14
click at [408, 67] on link "Назад до всіх Бронювання" at bounding box center [438, 64] width 122 height 14
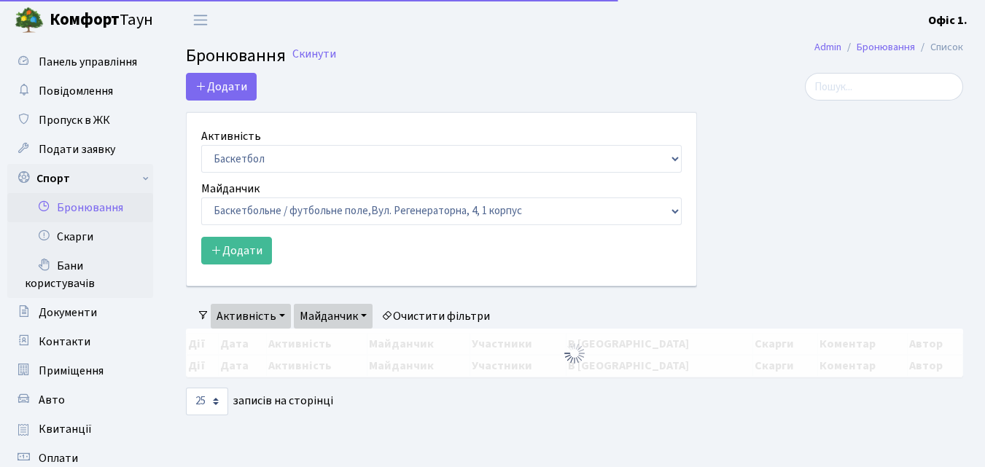
select select "25"
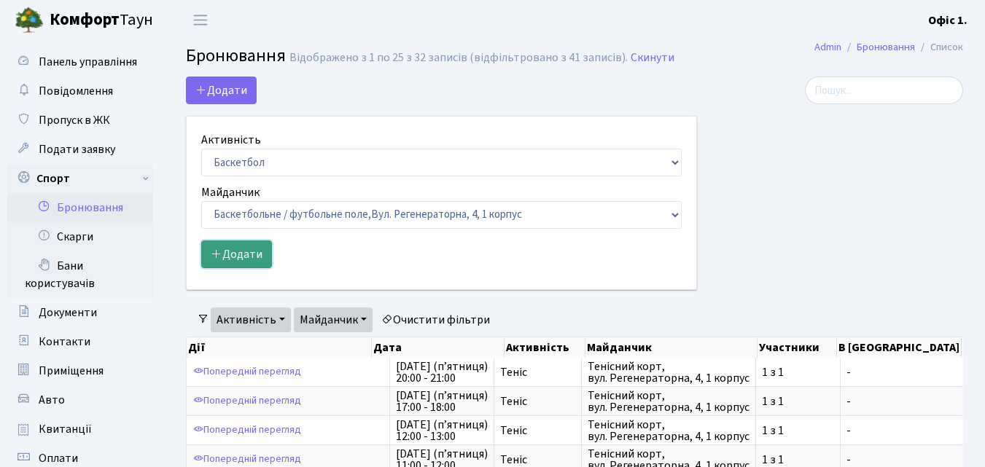
click at [256, 255] on button "Додати" at bounding box center [236, 254] width 71 height 28
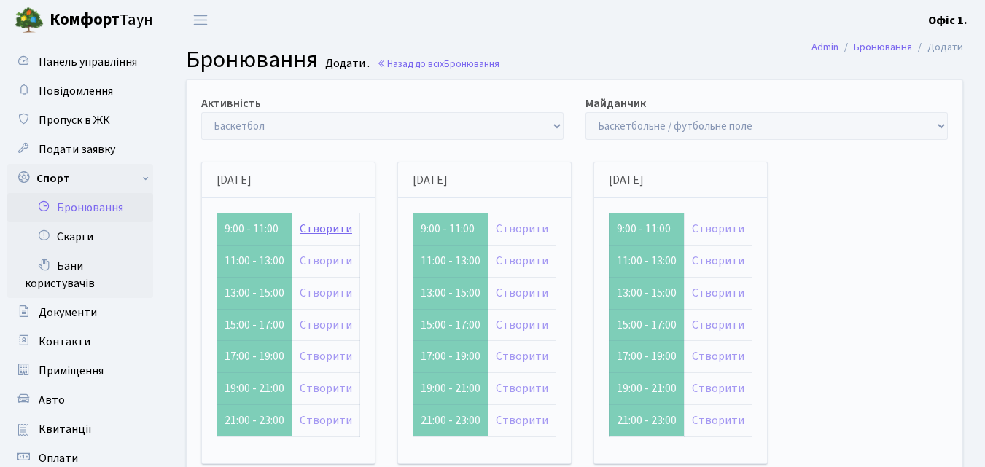
click at [332, 231] on link "Створити" at bounding box center [326, 229] width 52 height 16
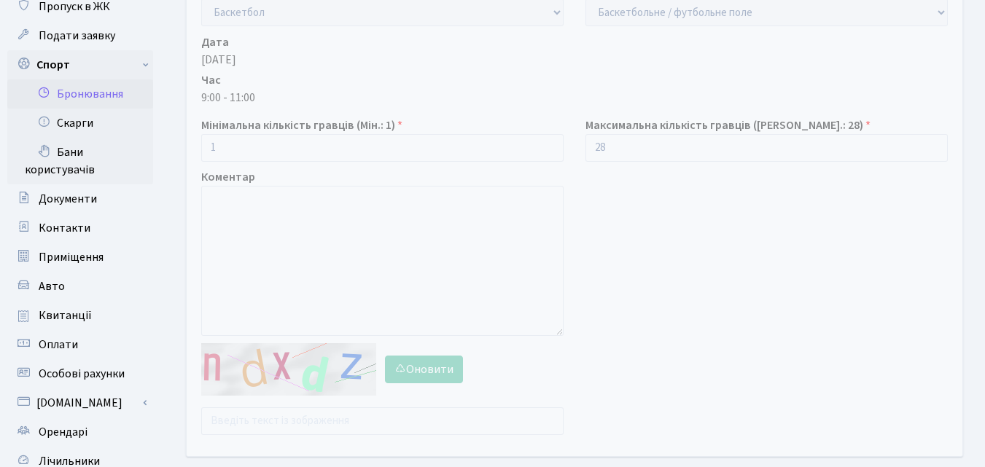
scroll to position [292, 0]
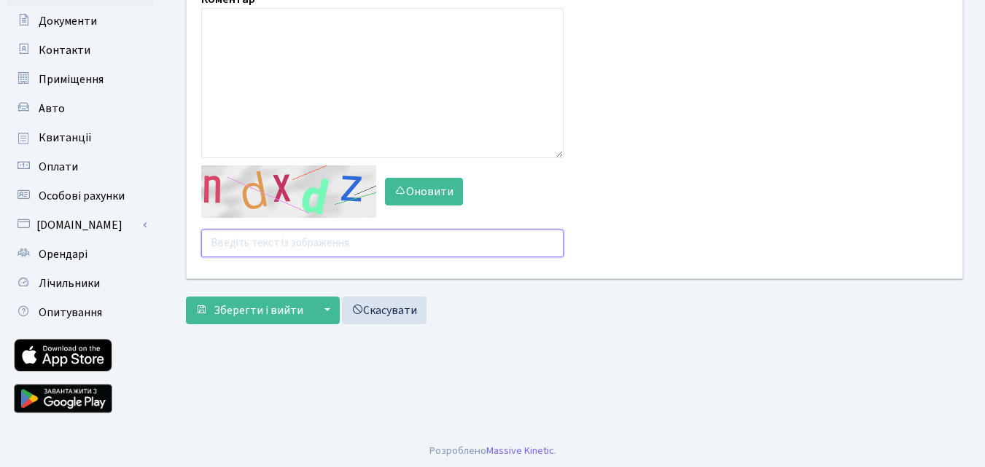
click at [267, 241] on input "text" at bounding box center [382, 244] width 362 height 28
type input "dmaam"
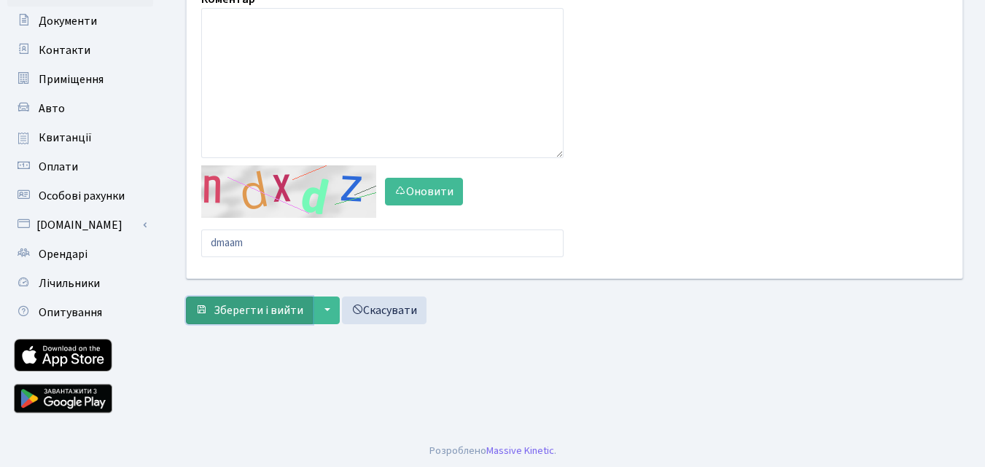
click at [264, 303] on span "Зберегти і вийти" at bounding box center [259, 310] width 90 height 16
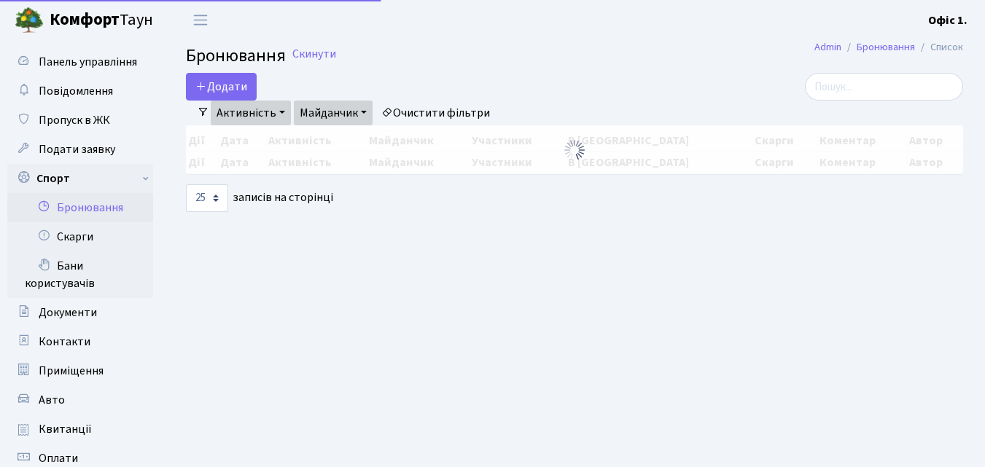
select select "25"
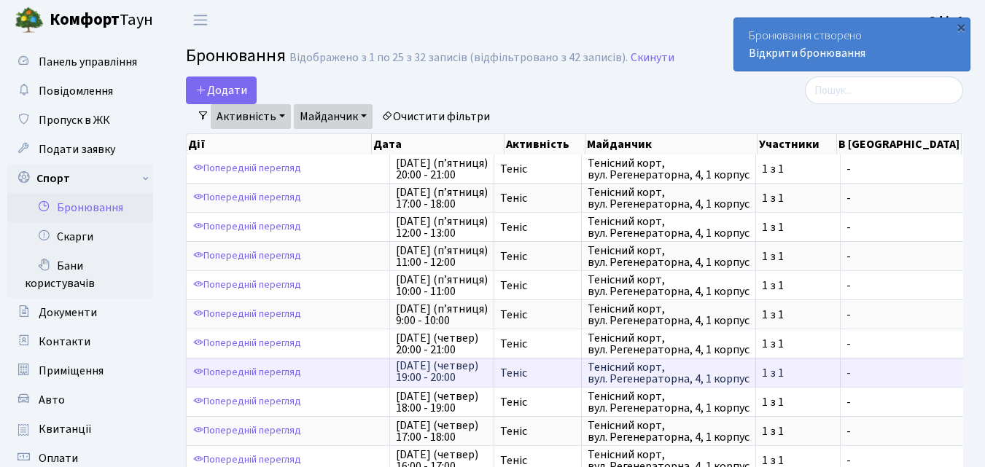
scroll to position [2, 0]
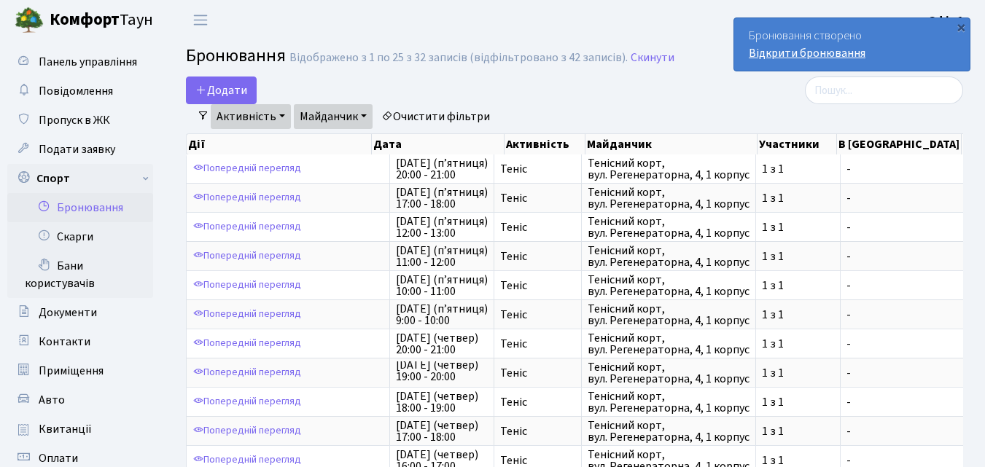
click at [775, 49] on link "Відкрити бронювання" at bounding box center [806, 53] width 117 height 16
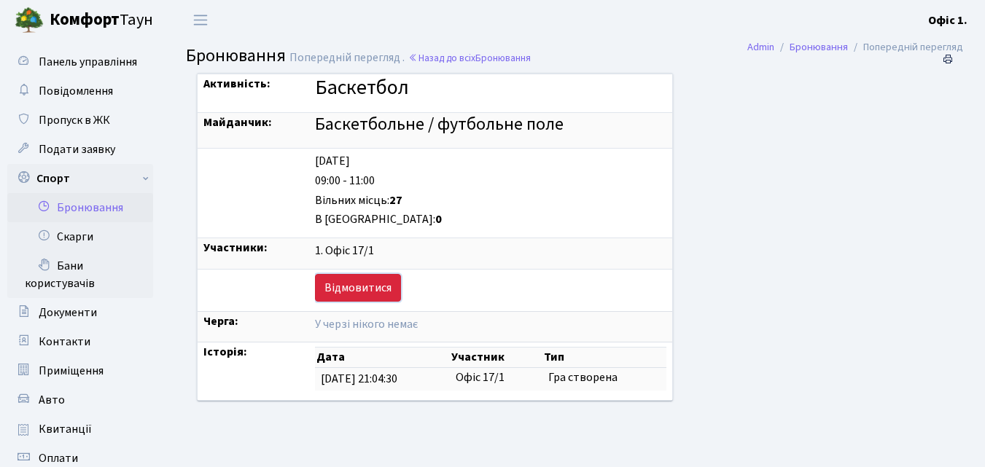
click at [355, 283] on link "Відмовитися" at bounding box center [358, 288] width 86 height 28
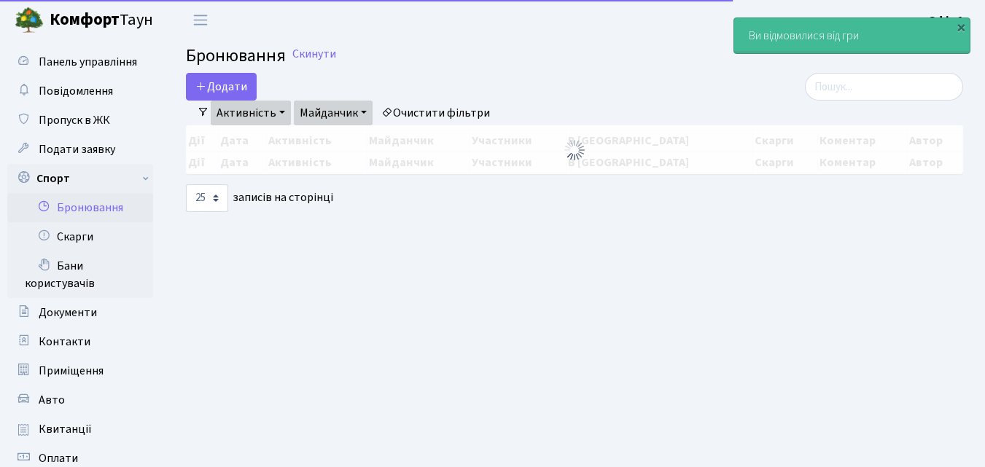
select select "25"
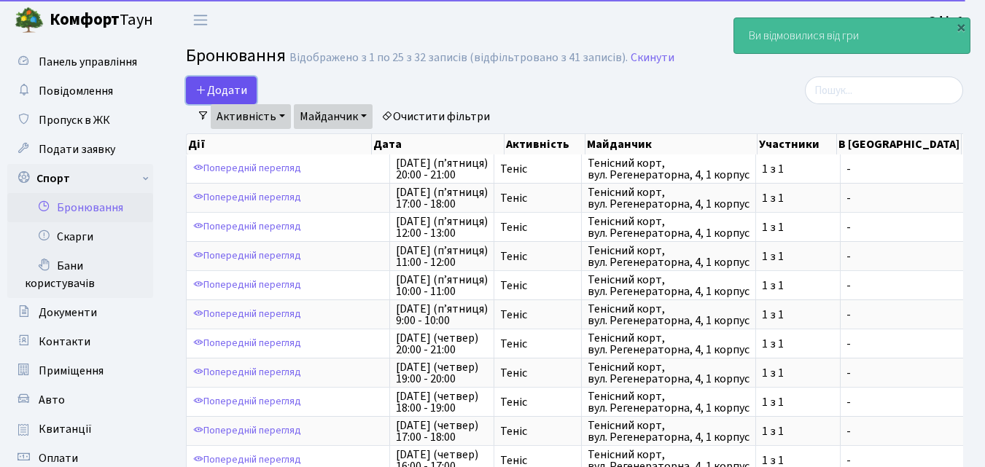
click at [232, 83] on button "Додати" at bounding box center [221, 91] width 71 height 28
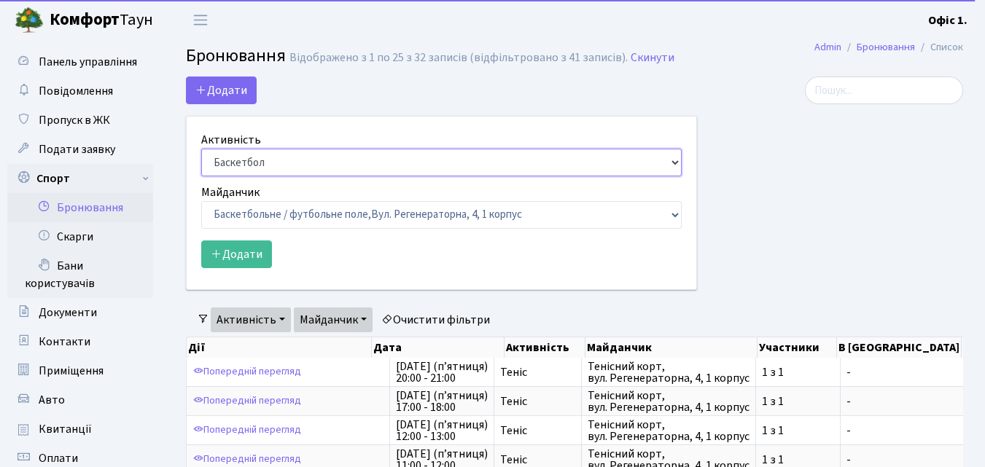
click at [677, 160] on select "Баскетбол Волейбол Йога Катання на роликах Настільний теніс Теніс Футбол Фітнес" at bounding box center [441, 163] width 480 height 28
select select "1"
click at [201, 149] on select "Баскетбол Волейбол Йога Катання на роликах Настільний теніс Теніс Футбол Фітнес" at bounding box center [441, 163] width 480 height 28
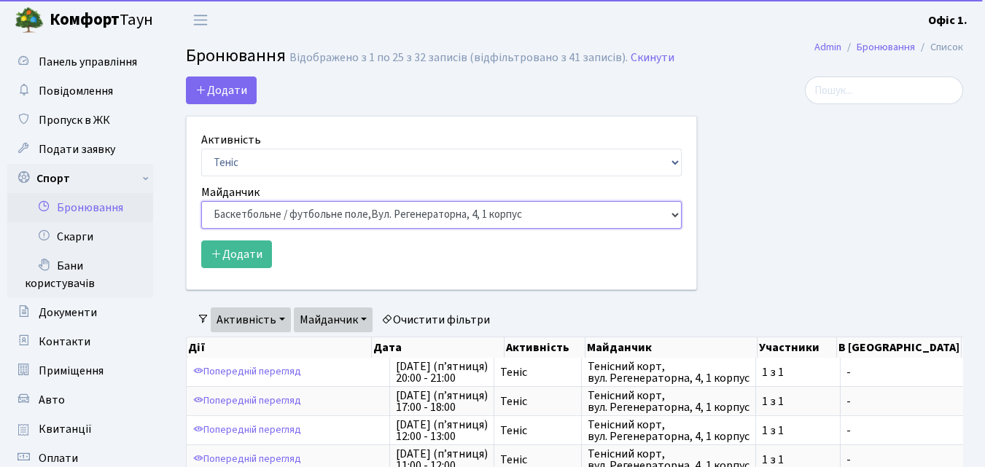
click at [674, 216] on select "Баскетбольне / футбольне поле, Вул. Регенераторна, 4, 1 корпус Баскетбольне пол…" at bounding box center [441, 215] width 480 height 28
select select "1"
click at [201, 201] on select "Баскетбольне / футбольне поле, Вул. Регенераторна, 4, 1 корпус Баскетбольне пол…" at bounding box center [441, 215] width 480 height 28
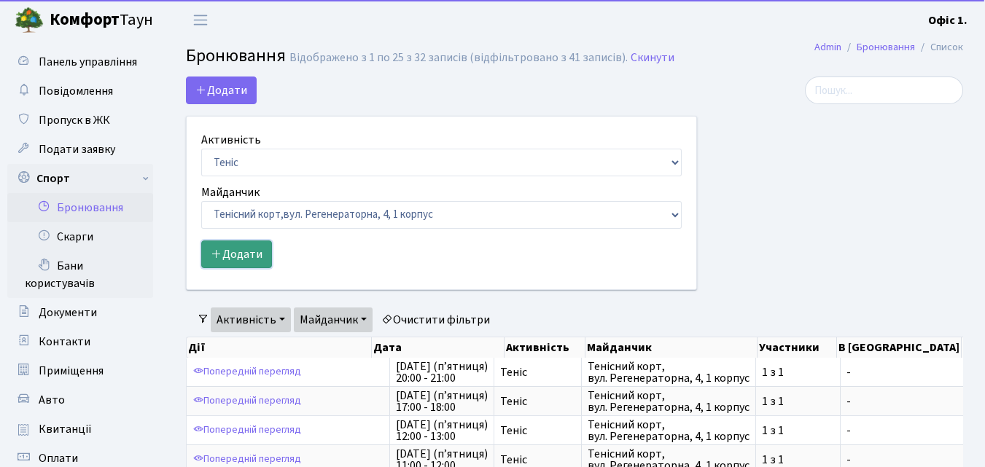
click at [241, 254] on button "Додати" at bounding box center [236, 254] width 71 height 28
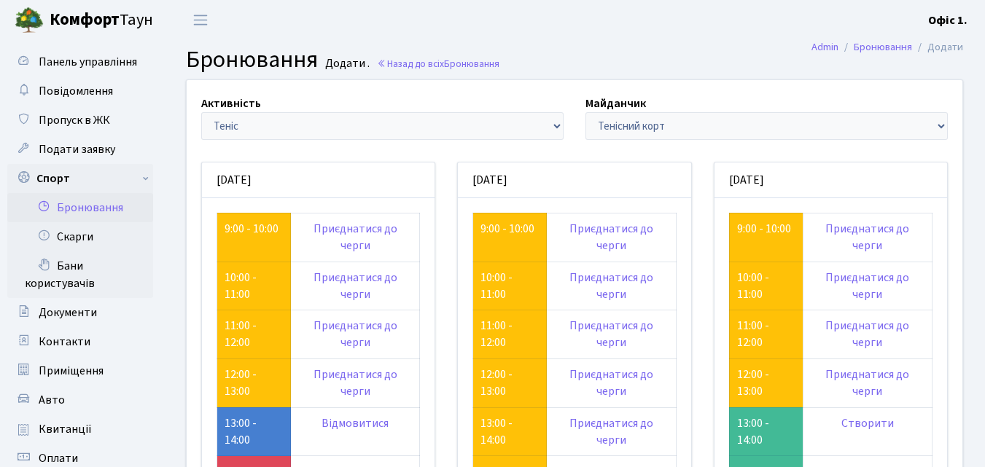
scroll to position [219, 0]
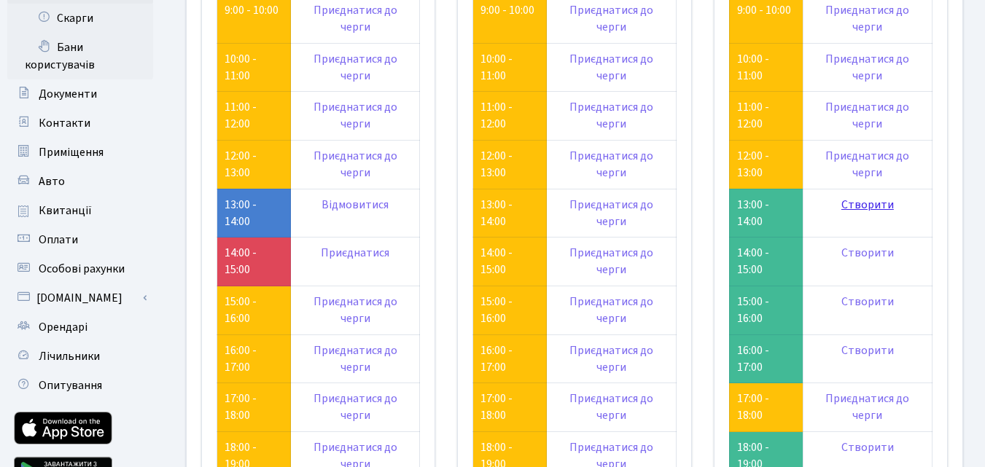
click at [859, 203] on link "Створити" at bounding box center [867, 205] width 52 height 16
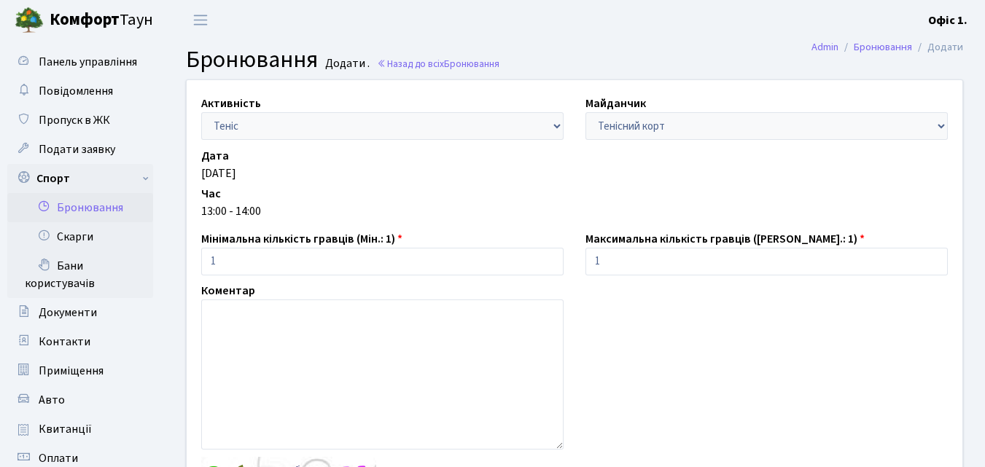
scroll to position [146, 0]
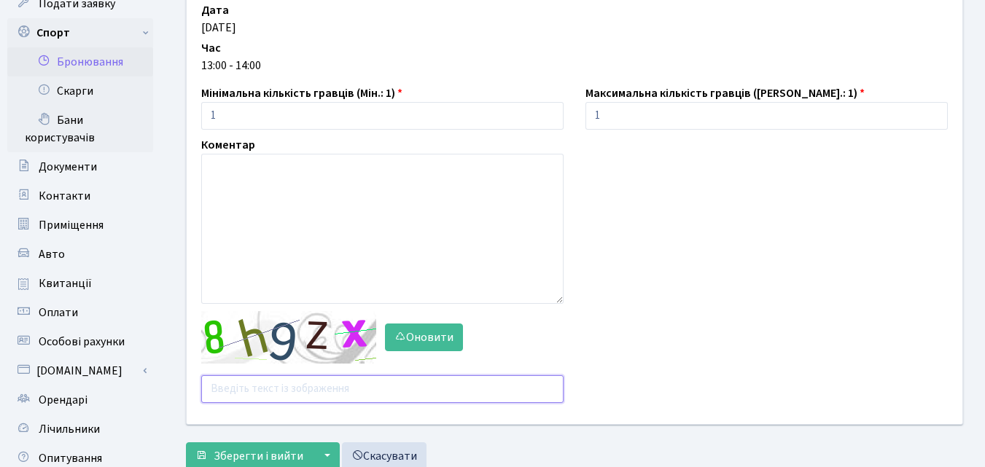
click at [324, 383] on input "text" at bounding box center [382, 389] width 362 height 28
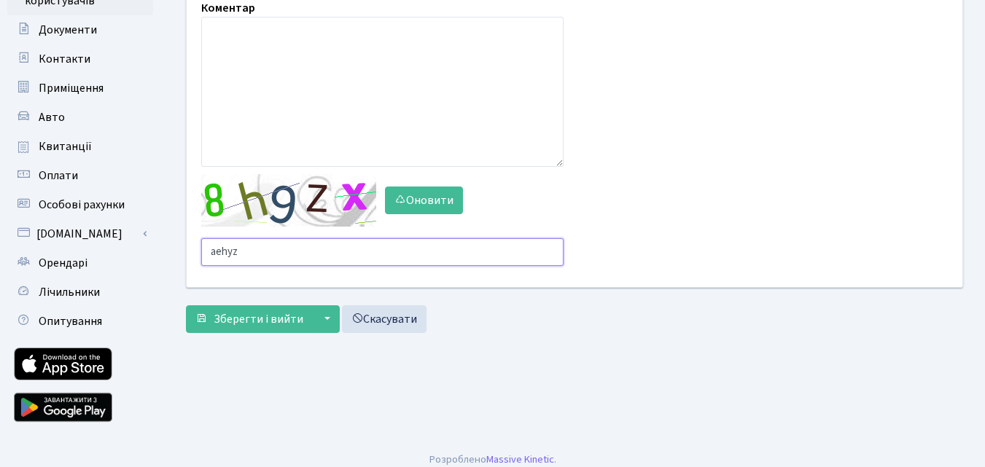
scroll to position [294, 0]
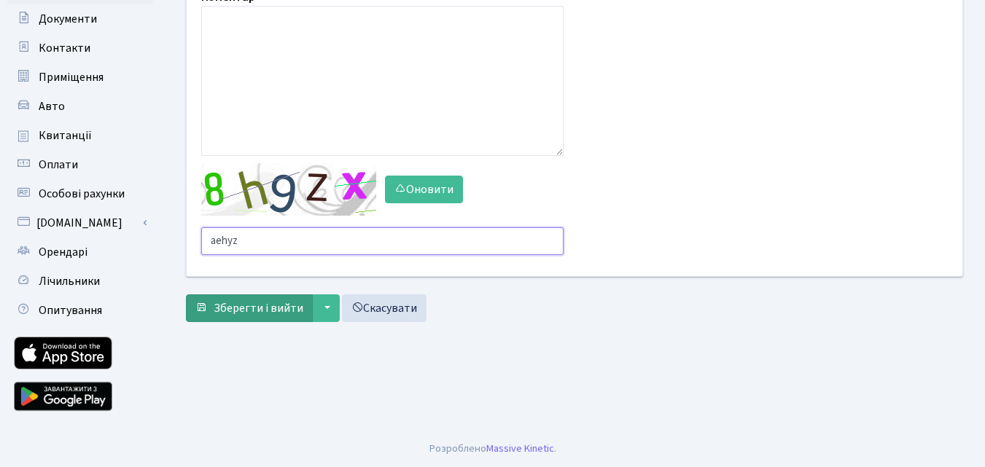
type input "aehyz"
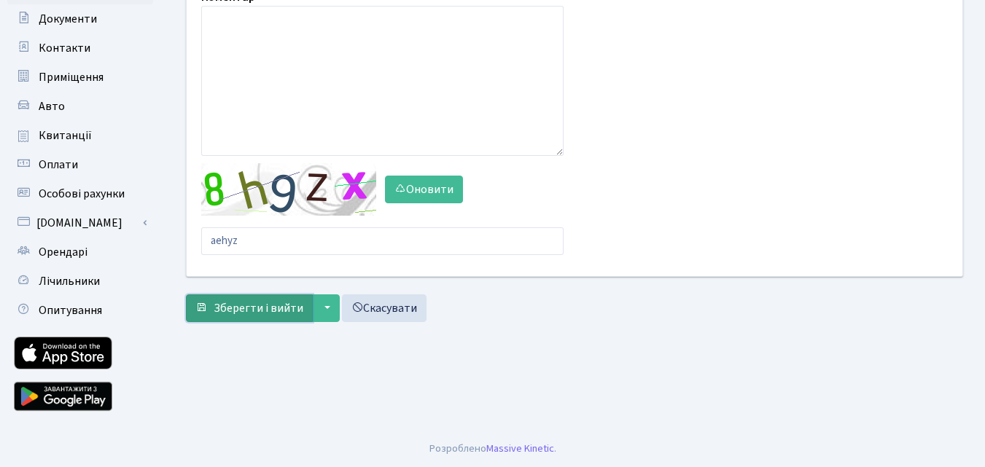
click at [281, 302] on span "Зберегти і вийти" at bounding box center [259, 308] width 90 height 16
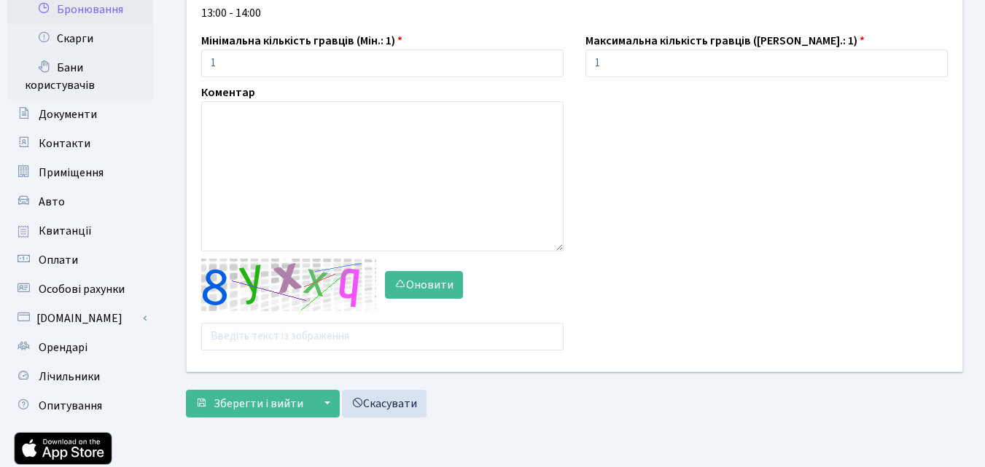
scroll to position [219, 0]
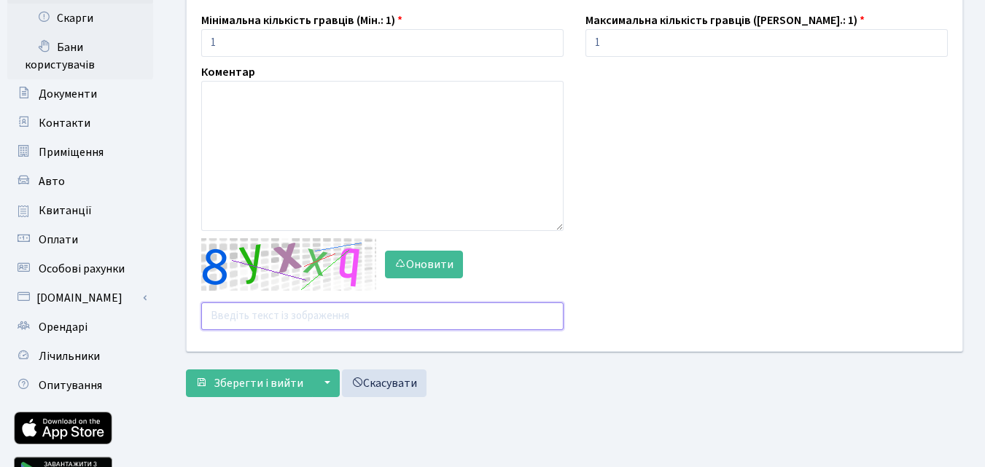
click at [243, 316] on input "text" at bounding box center [382, 316] width 362 height 28
type input "pxujc"
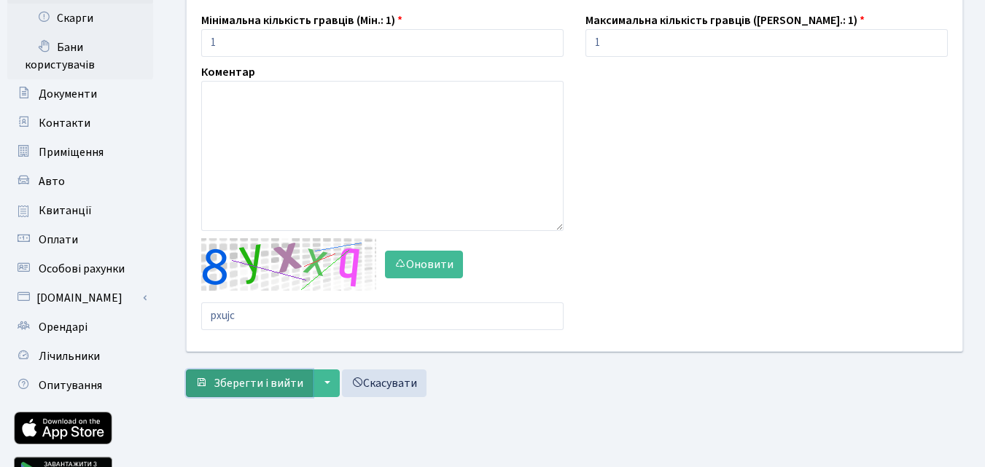
click at [255, 375] on button "Зберегти і вийти" at bounding box center [249, 383] width 127 height 28
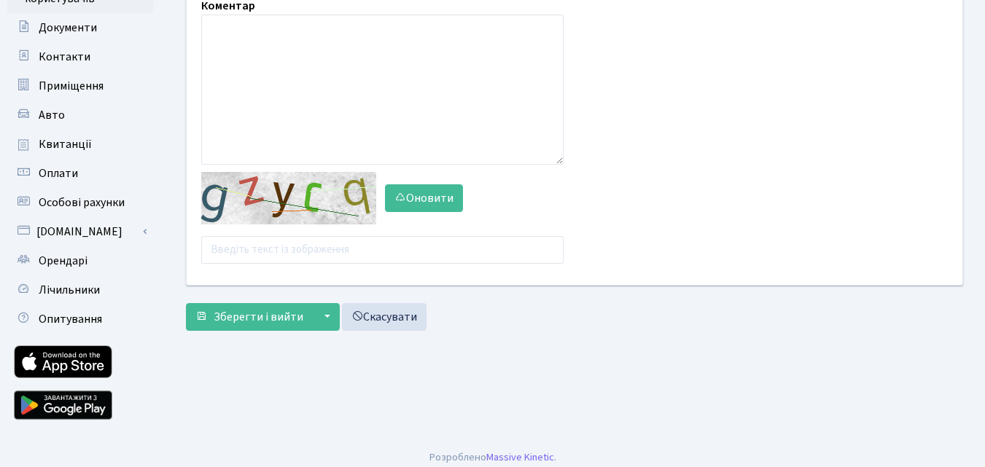
scroll to position [294, 0]
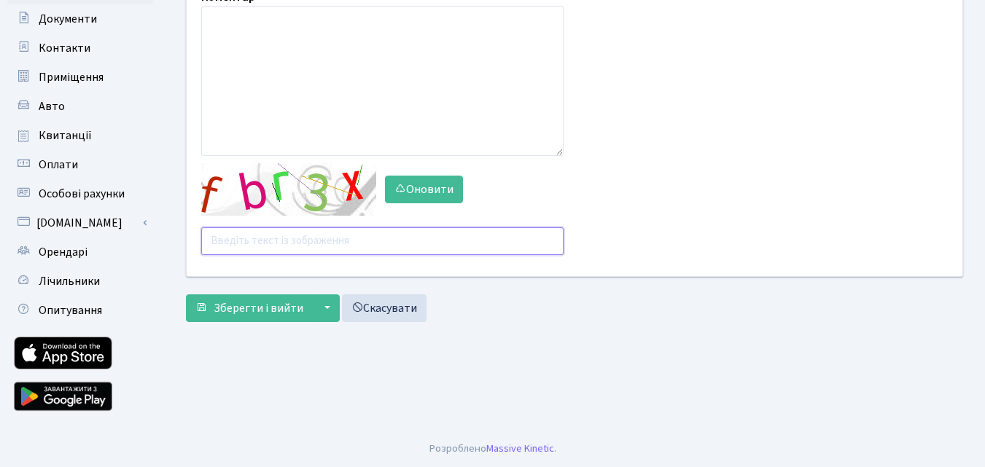
click at [283, 234] on input "text" at bounding box center [382, 241] width 362 height 28
type input "e8qex"
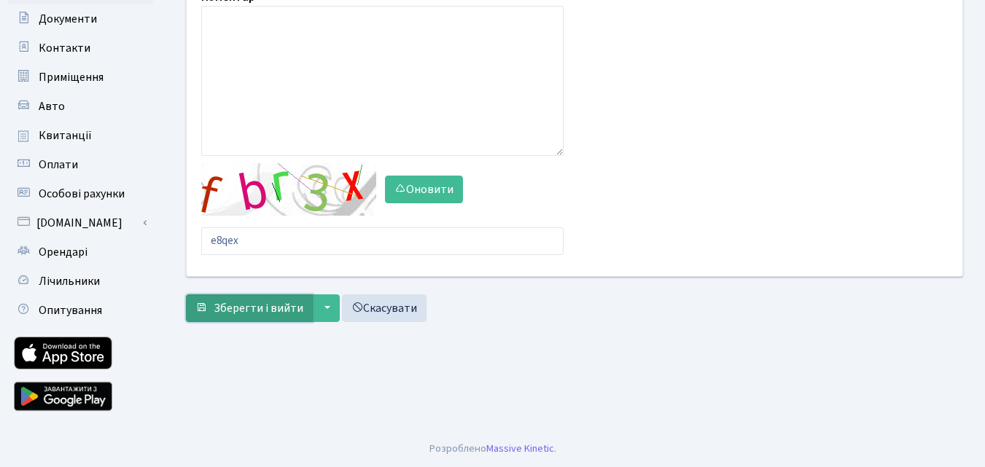
click at [253, 305] on span "Зберегти і вийти" at bounding box center [259, 308] width 90 height 16
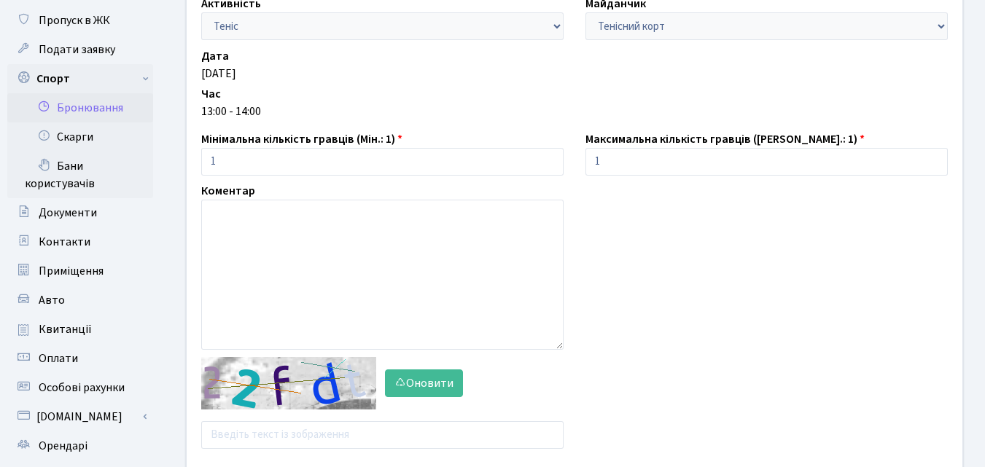
scroll to position [219, 0]
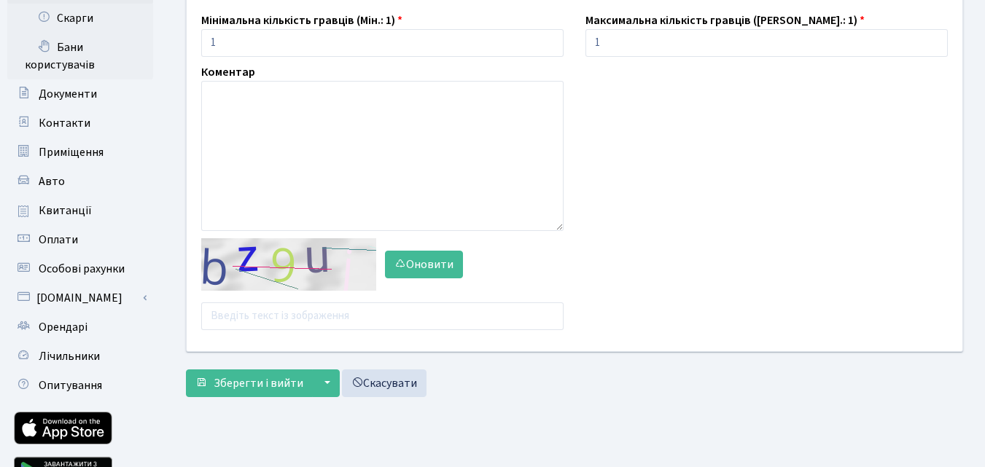
scroll to position [219, 0]
click at [219, 315] on input "text" at bounding box center [382, 316] width 362 height 28
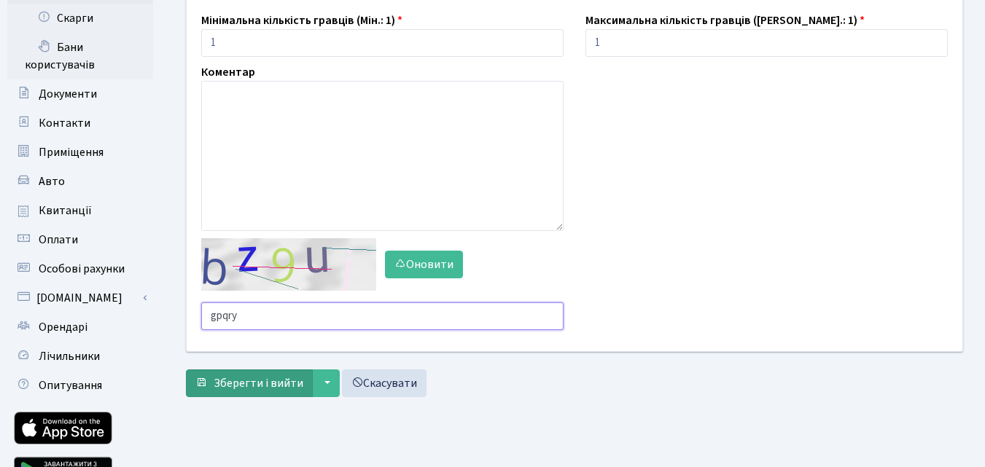
type input "gpqry"
click at [236, 377] on span "Зберегти і вийти" at bounding box center [259, 383] width 90 height 16
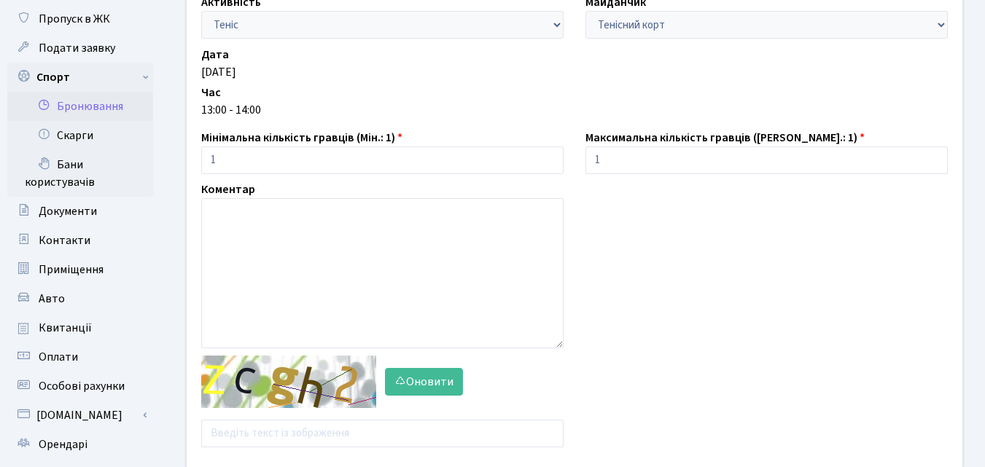
scroll to position [219, 0]
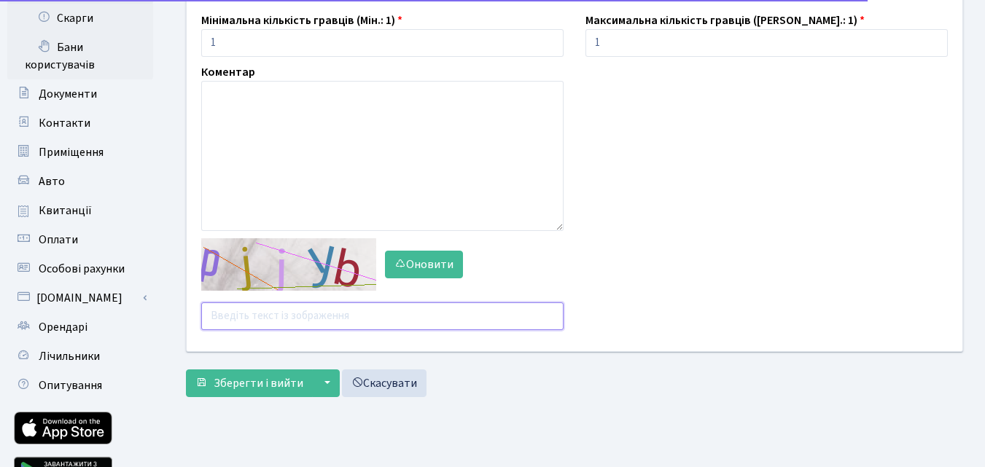
click at [270, 321] on input "text" at bounding box center [382, 316] width 362 height 28
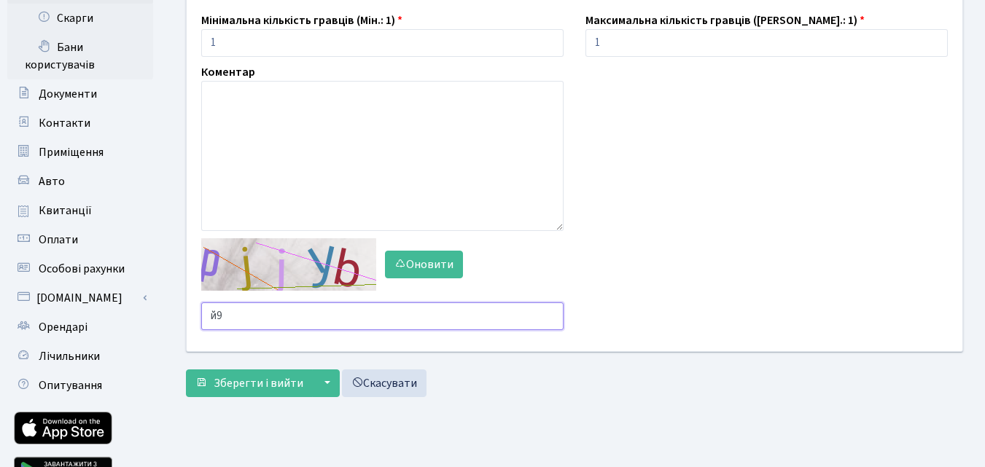
type input "й"
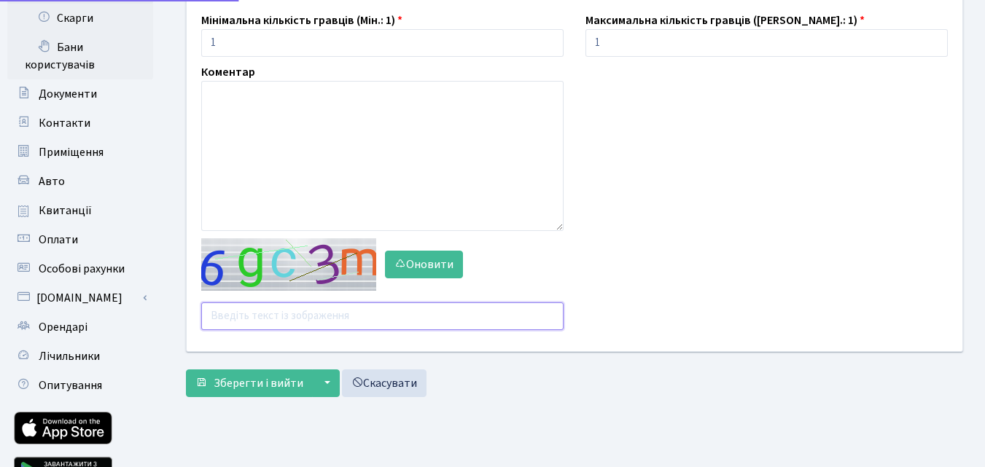
click at [265, 312] on div "Активність - Баскетбол Волейбол Йога Катання на роликах Настільний теніс Теніс …" at bounding box center [574, 107] width 797 height 490
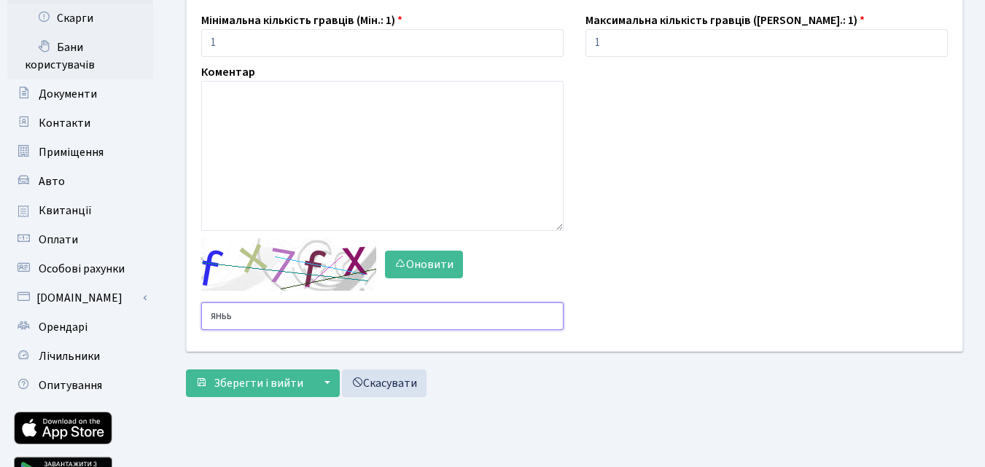
type input "яньь2"
drag, startPoint x: 265, startPoint y: 324, endPoint x: 195, endPoint y: 304, distance: 73.4
click at [195, 304] on div "Оновити яньь2" at bounding box center [382, 284] width 384 height 92
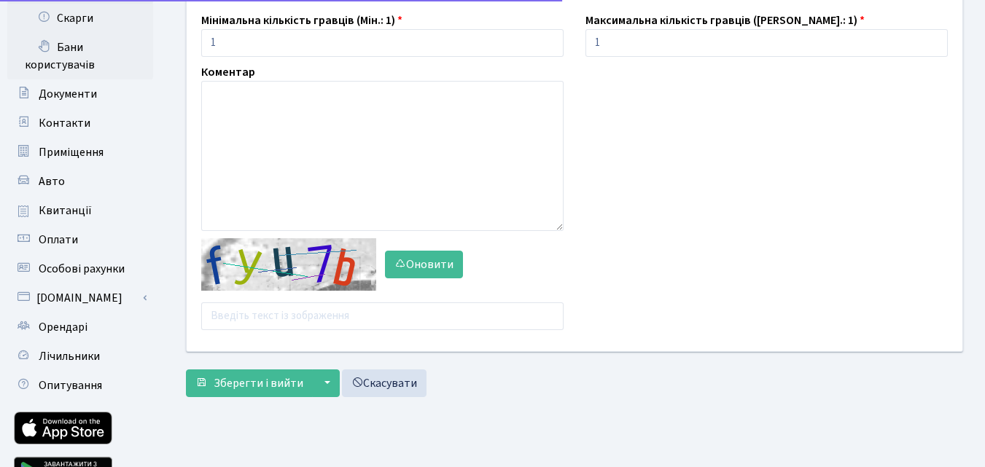
click at [301, 311] on div "Активність - Баскетбол Волейбол Йога Катання на роликах Настільний теніс Теніс …" at bounding box center [574, 107] width 797 height 490
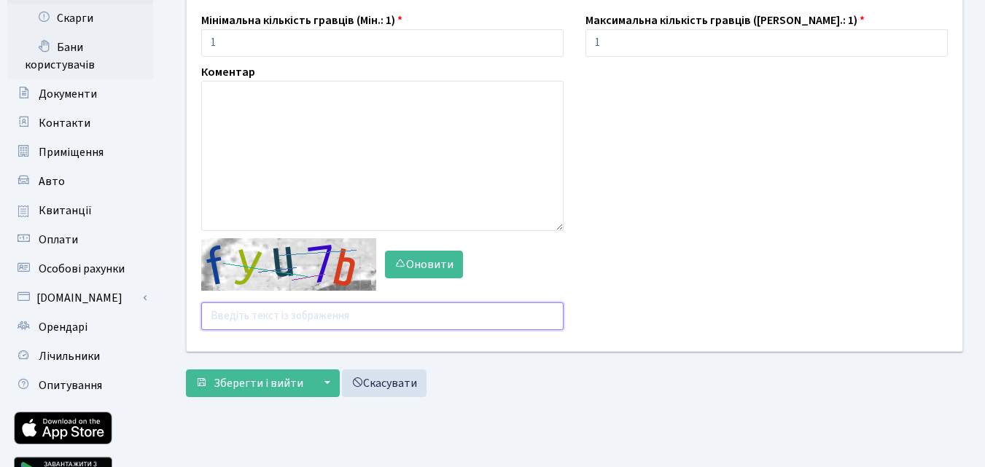
click at [326, 308] on input "text" at bounding box center [382, 316] width 362 height 28
type input "7jr9z"
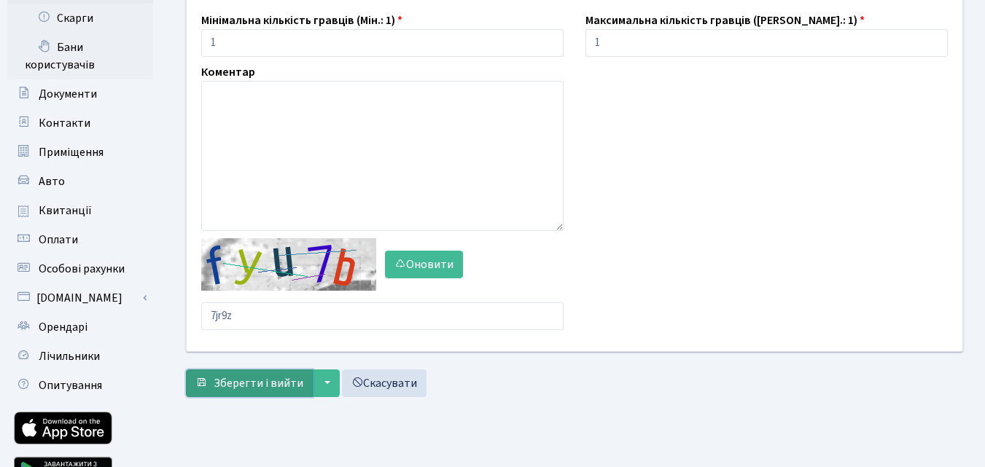
click at [262, 387] on span "Зберегти і вийти" at bounding box center [259, 383] width 90 height 16
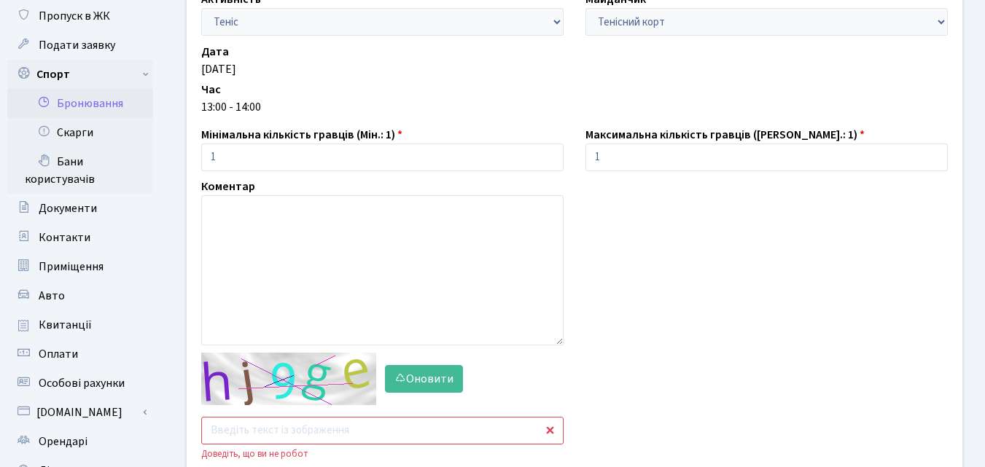
scroll to position [146, 0]
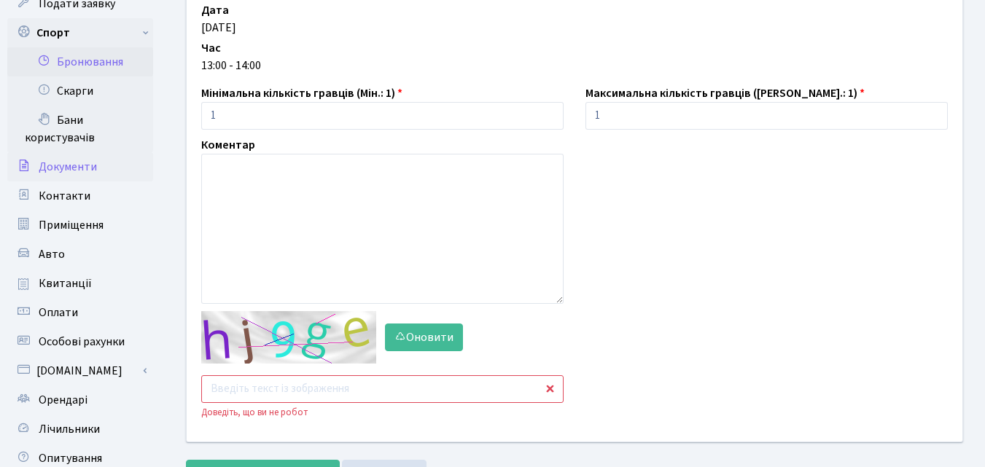
click at [64, 168] on span "Документи" at bounding box center [68, 167] width 58 height 16
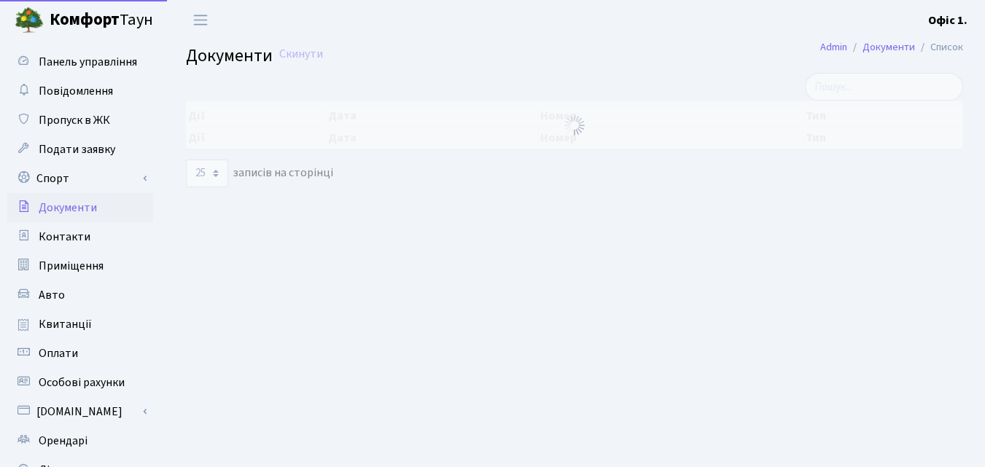
select select "25"
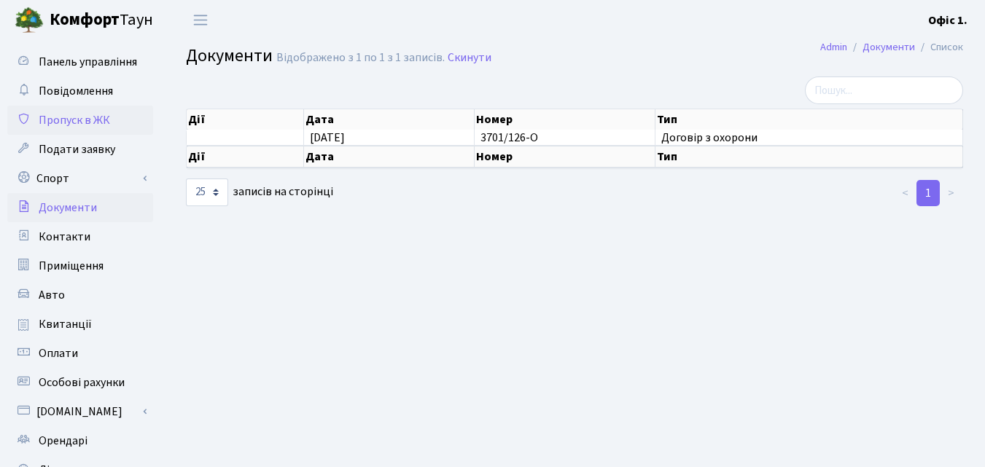
click at [66, 121] on span "Пропуск в ЖК" at bounding box center [74, 120] width 71 height 16
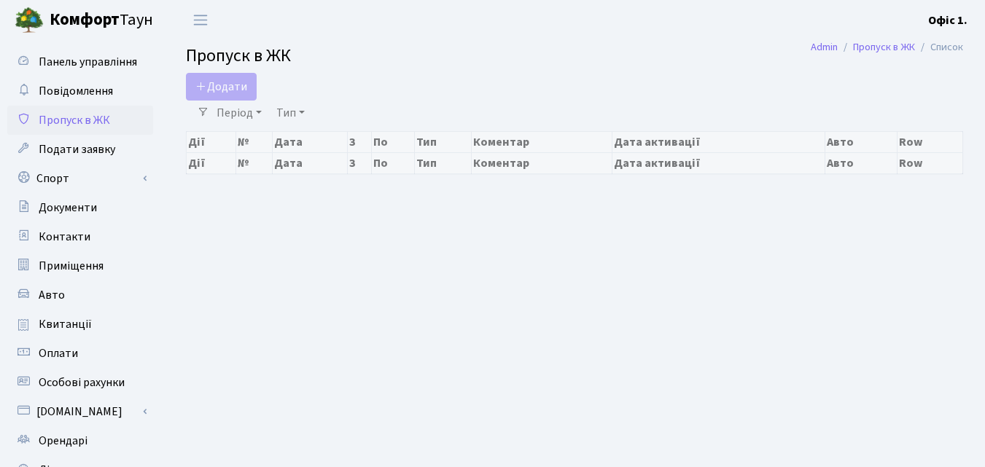
select select "25"
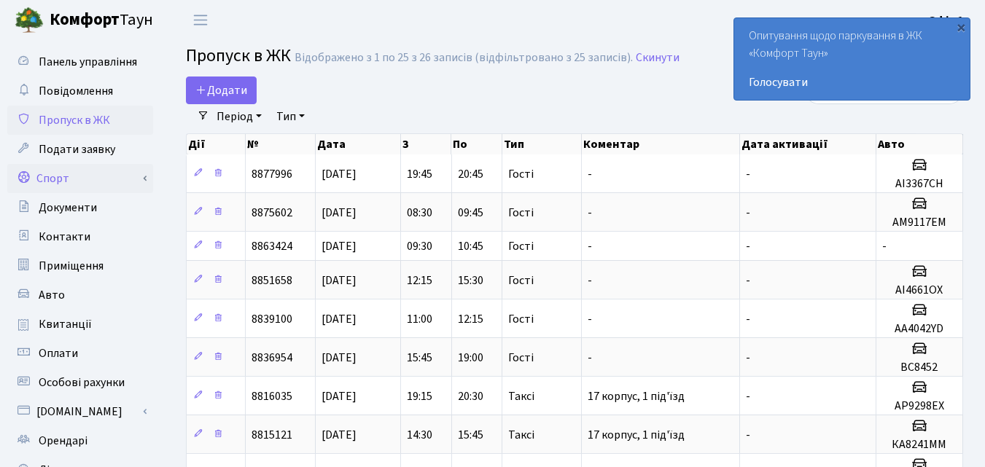
click at [43, 182] on link "Спорт" at bounding box center [80, 178] width 146 height 29
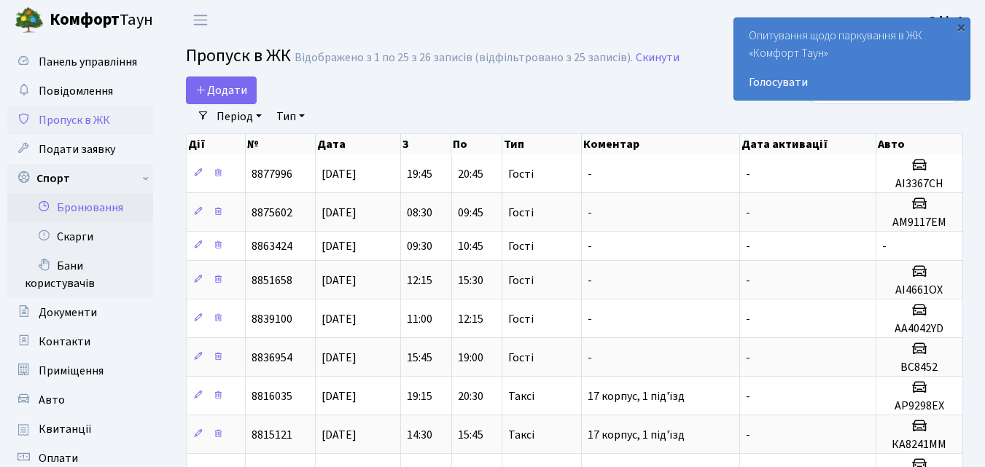
click at [60, 210] on link "Бронювання" at bounding box center [80, 207] width 146 height 29
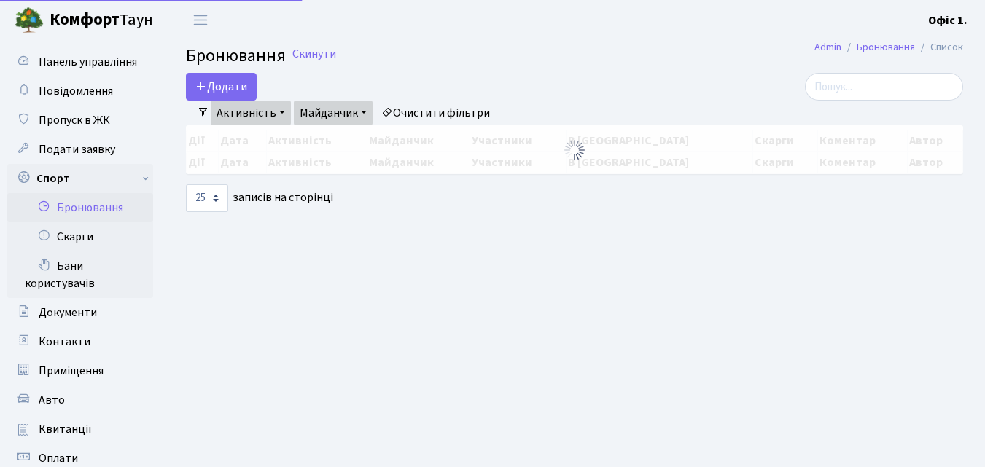
select select "25"
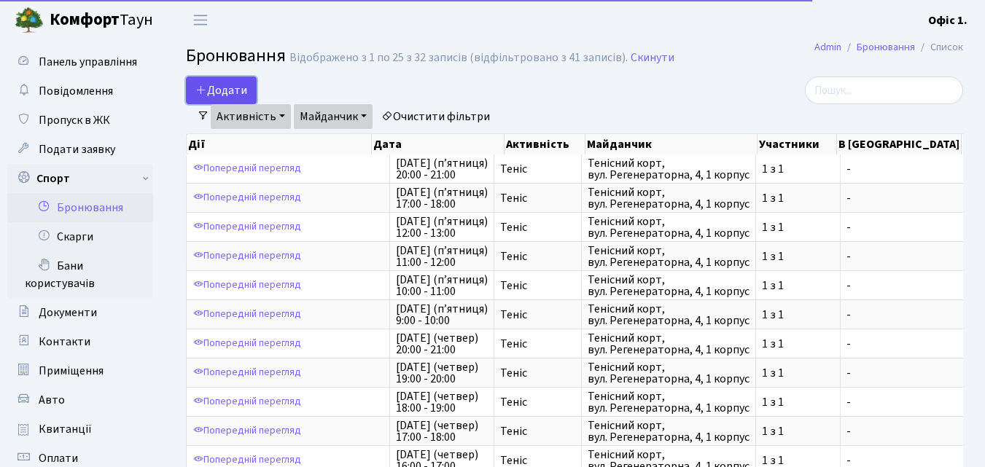
click at [208, 91] on button "Додати" at bounding box center [221, 91] width 71 height 28
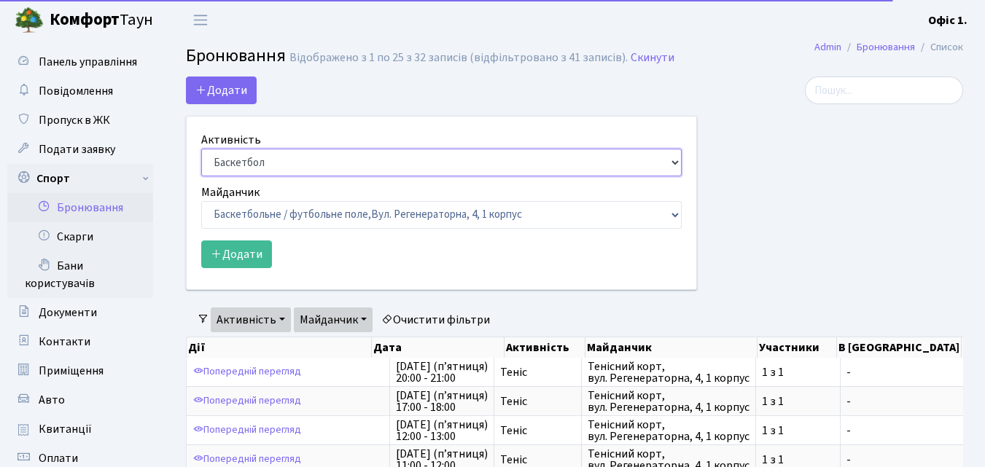
click at [670, 165] on select "Баскетбол Волейбол Йога Катання на роликах Настільний теніс [PERSON_NAME] Фітнес" at bounding box center [441, 163] width 480 height 28
select select "1"
click at [201, 149] on select "Баскетбол Волейбол Йога Катання на роликах Настільний теніс Теніс Футбол Фітнес" at bounding box center [441, 163] width 480 height 28
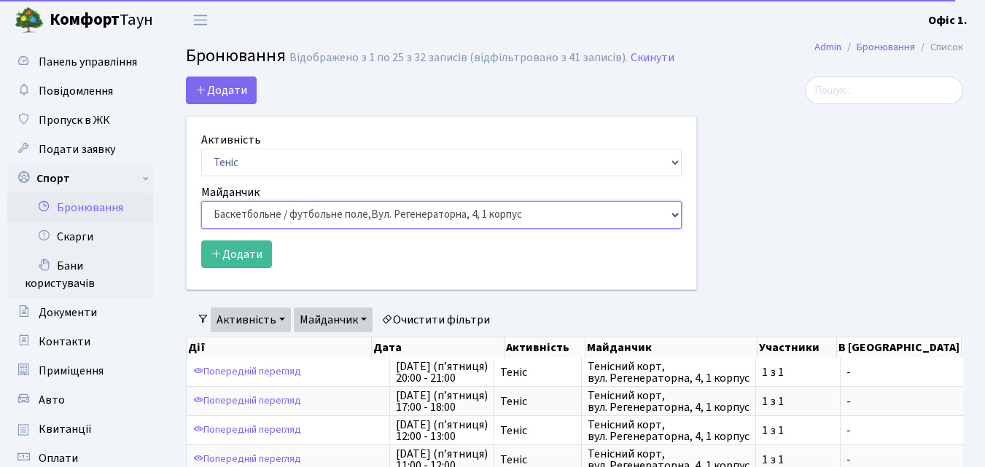
click at [670, 213] on select "Баскетбольне / футбольне поле, Вул. Регенераторна, 4, 1 корпус Баскетбольне пол…" at bounding box center [441, 215] width 480 height 28
select select "1"
click at [201, 201] on select "Баскетбольне / футбольне поле, Вул. Регенераторна, 4, 1 корпус Баскетбольне пол…" at bounding box center [441, 215] width 480 height 28
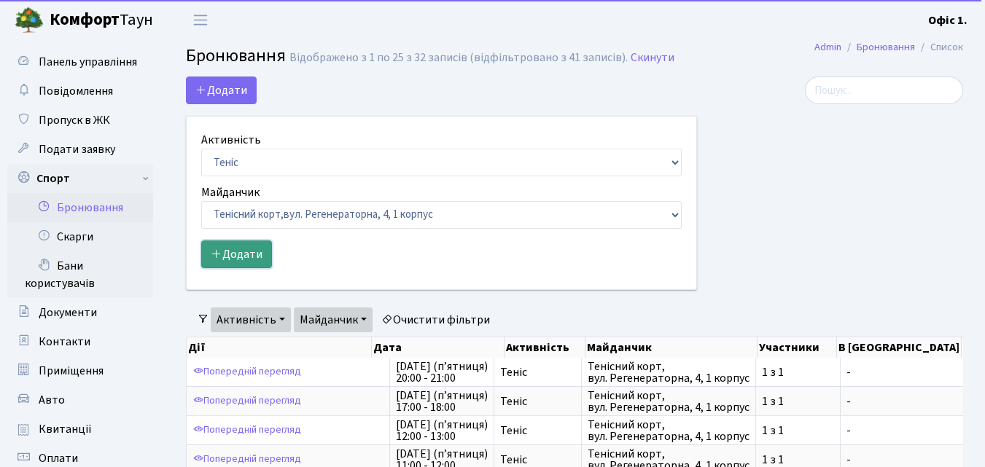
click at [238, 257] on button "Додати" at bounding box center [236, 254] width 71 height 28
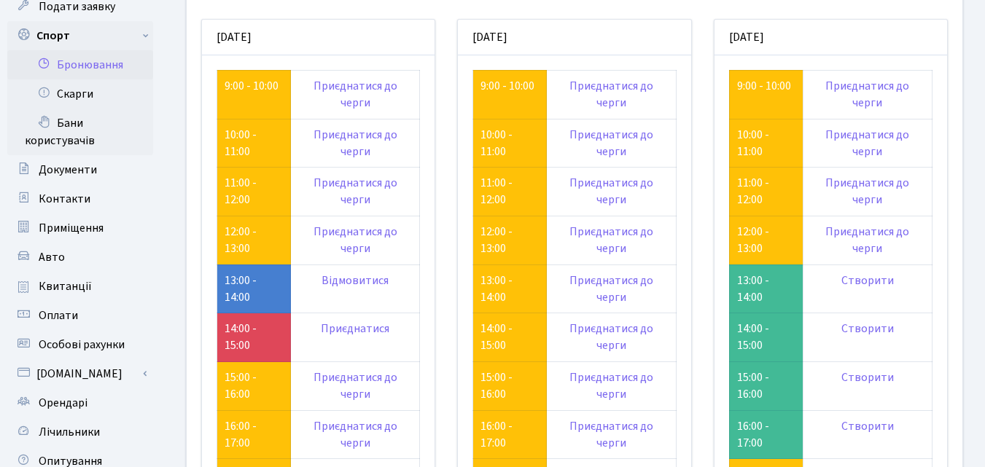
scroll to position [219, 0]
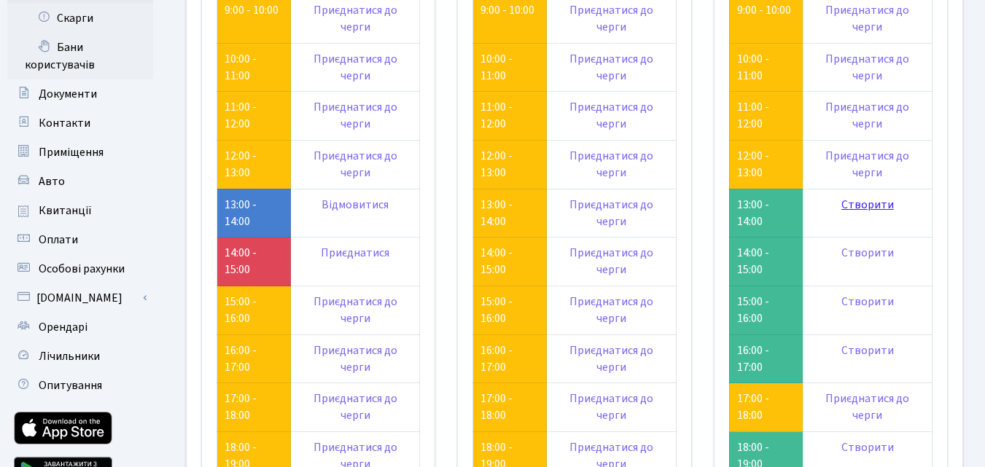
click at [872, 204] on link "Створити" at bounding box center [867, 205] width 52 height 16
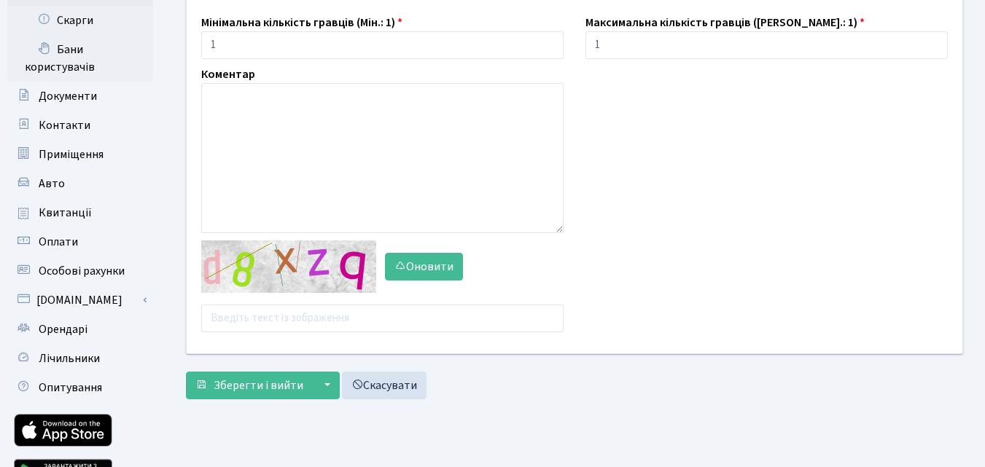
scroll to position [219, 0]
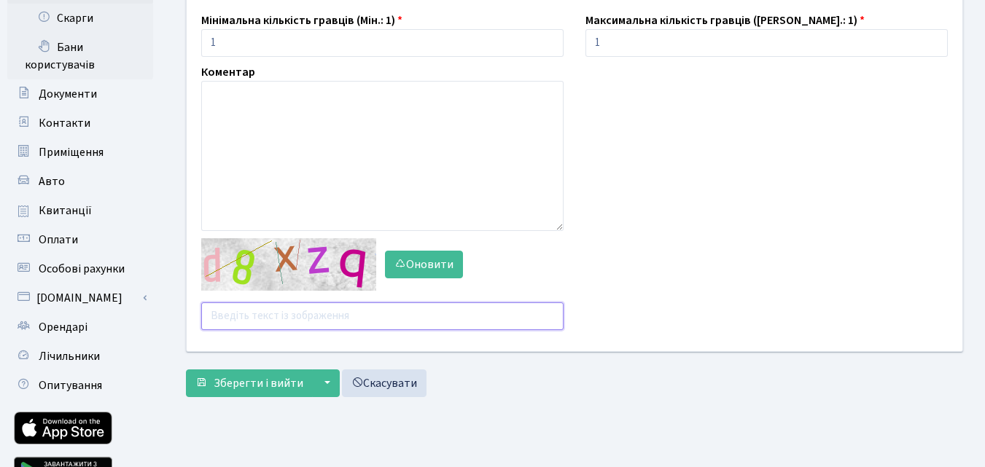
click at [269, 320] on input "text" at bounding box center [382, 316] width 362 height 28
type input "bmahp"
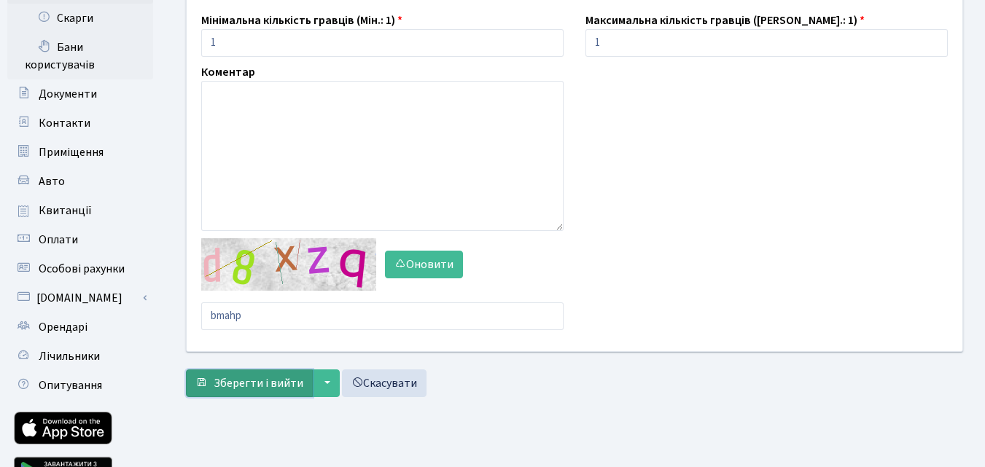
click at [258, 382] on span "Зберегти і вийти" at bounding box center [259, 383] width 90 height 16
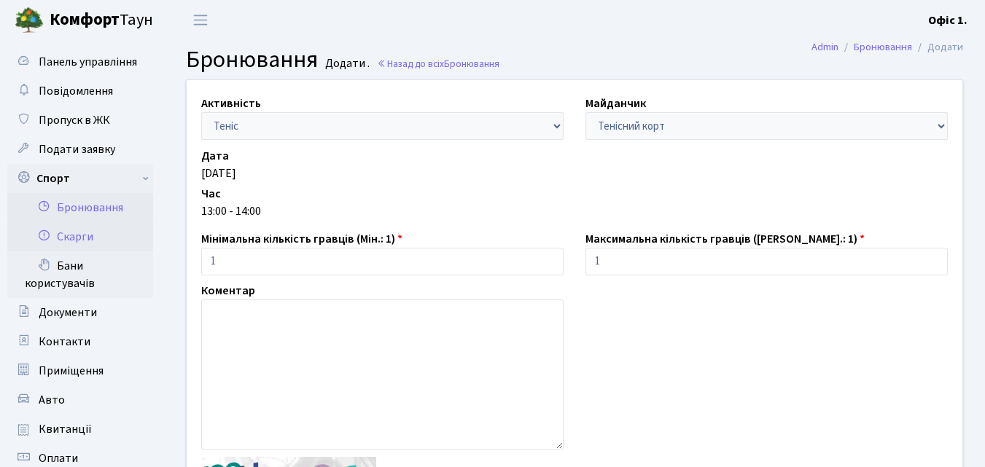
click at [72, 235] on link "Скарги" at bounding box center [80, 236] width 146 height 29
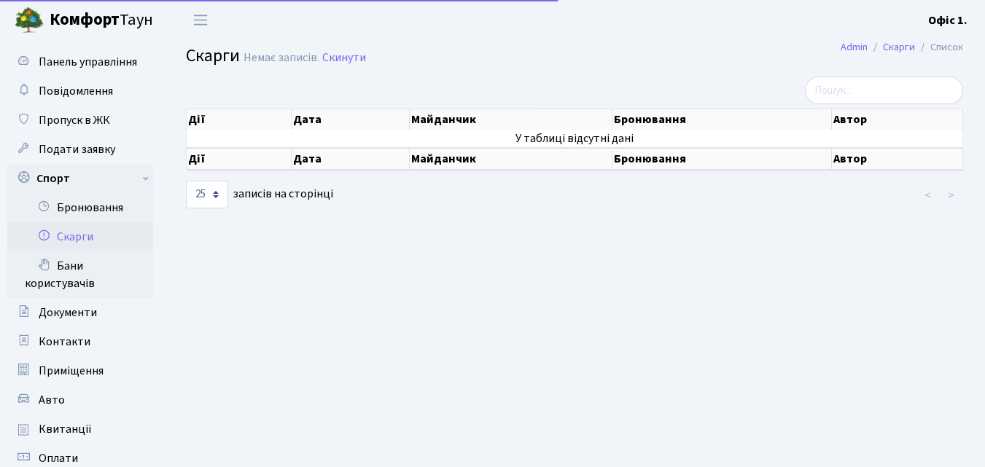
select select "25"
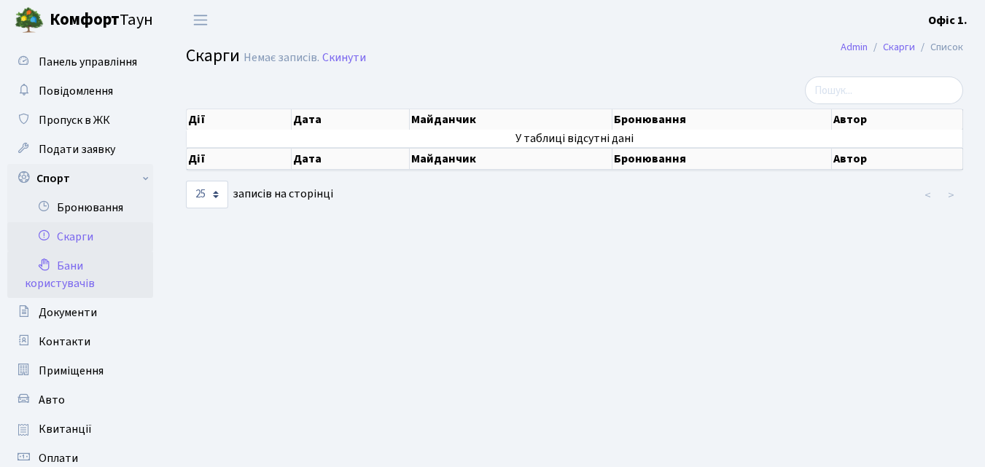
click at [66, 270] on link "Бани користувачів" at bounding box center [80, 274] width 146 height 47
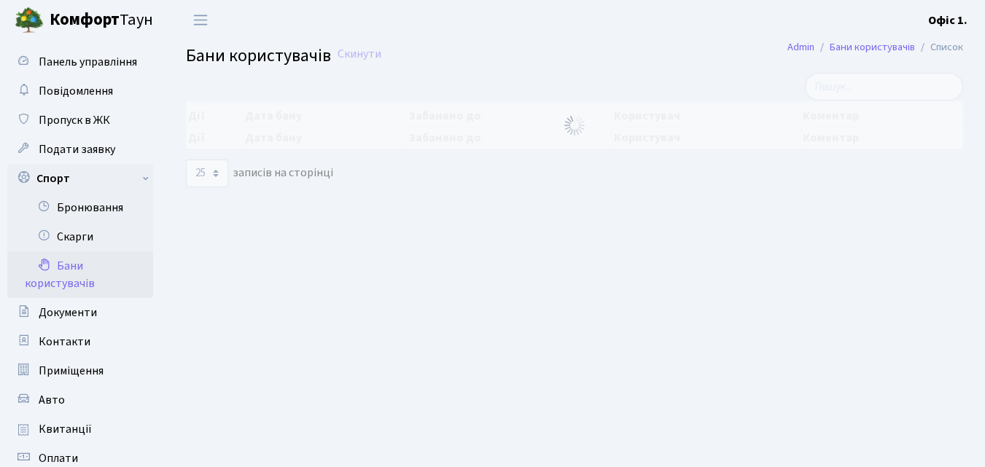
select select "25"
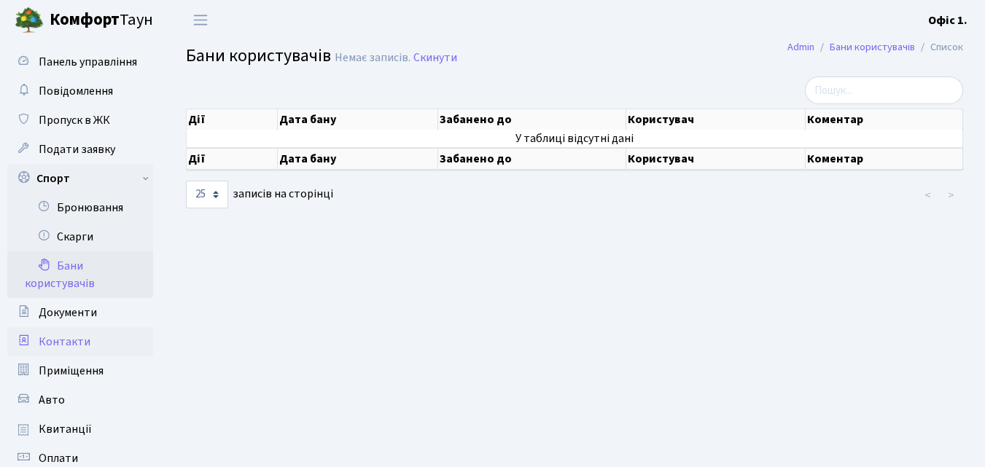
click at [63, 336] on span "Контакти" at bounding box center [65, 342] width 52 height 16
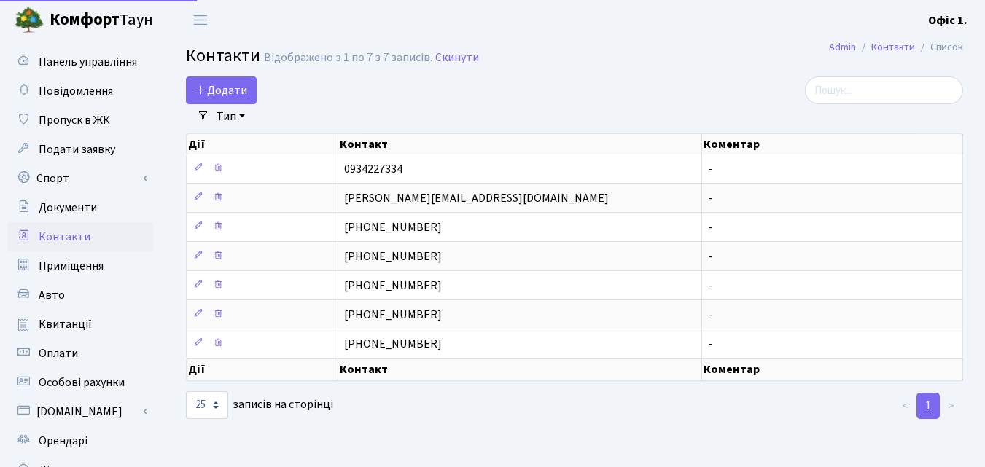
select select "25"
